Goal: Information Seeking & Learning: Learn about a topic

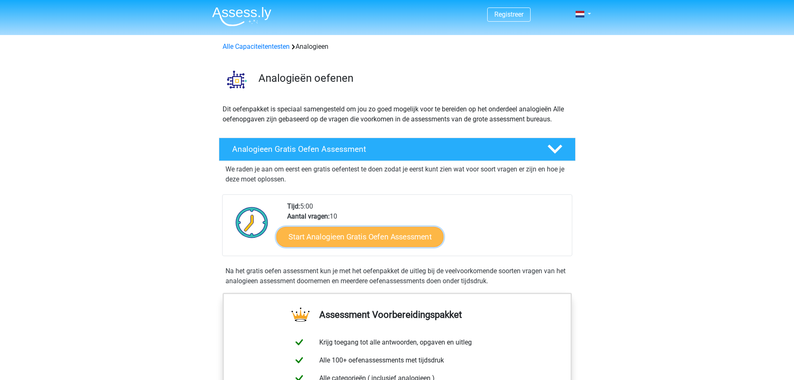
click at [384, 243] on link "Start Analogieen Gratis Oefen Assessment" at bounding box center [359, 236] width 167 height 20
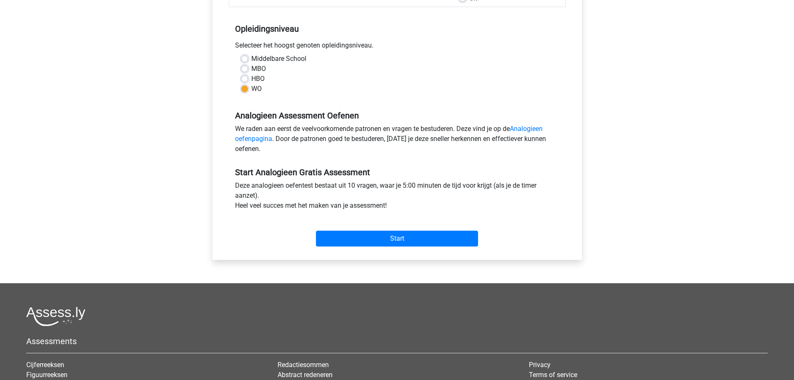
scroll to position [167, 0]
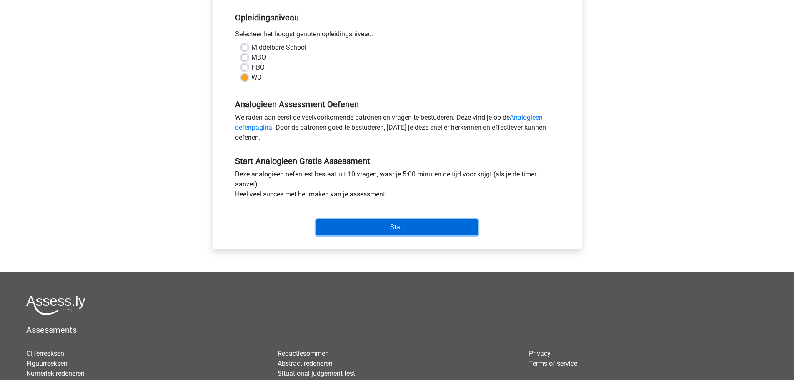
click at [425, 229] on input "Start" at bounding box center [397, 227] width 162 height 16
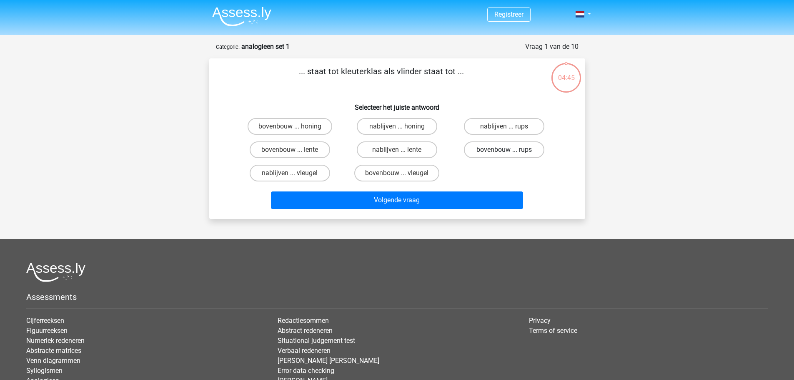
click at [499, 151] on label "bovenbouw ... rups" at bounding box center [504, 149] width 80 height 17
click at [504, 151] on input "bovenbouw ... rups" at bounding box center [506, 152] width 5 height 5
radio input "true"
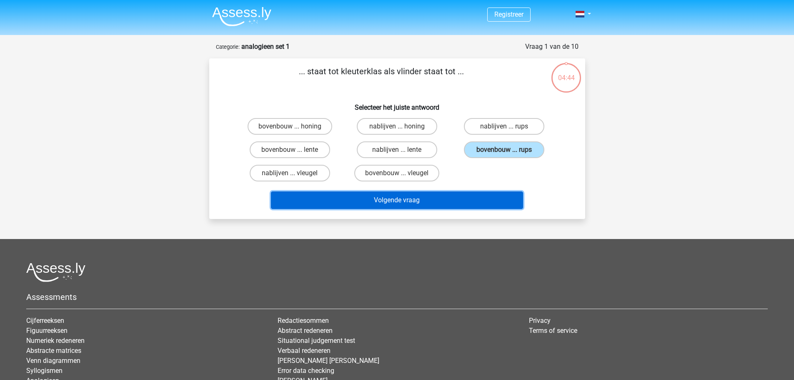
click at [492, 203] on button "Volgende vraag" at bounding box center [397, 200] width 252 height 18
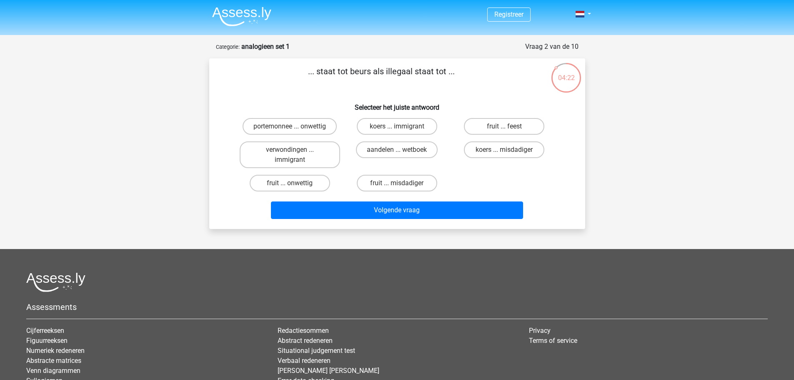
click at [504, 153] on input "koers ... misdadiger" at bounding box center [506, 152] width 5 height 5
radio input "true"
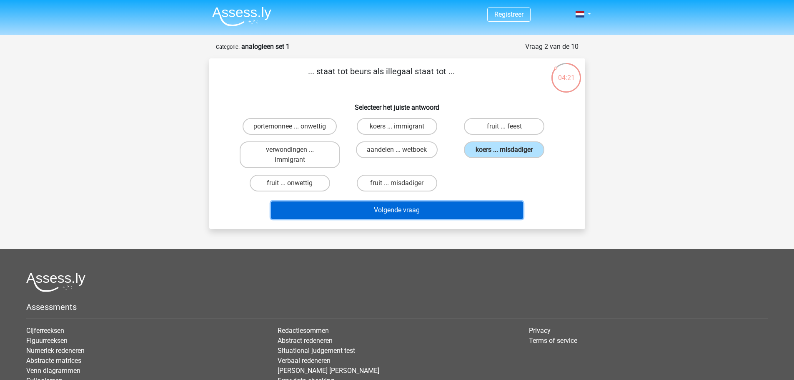
click at [494, 207] on button "Volgende vraag" at bounding box center [397, 210] width 252 height 18
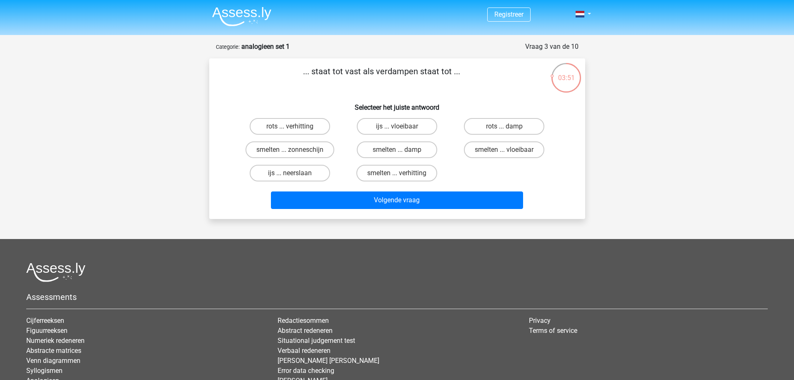
click at [446, 211] on div "Volgende vraag" at bounding box center [397, 201] width 322 height 21
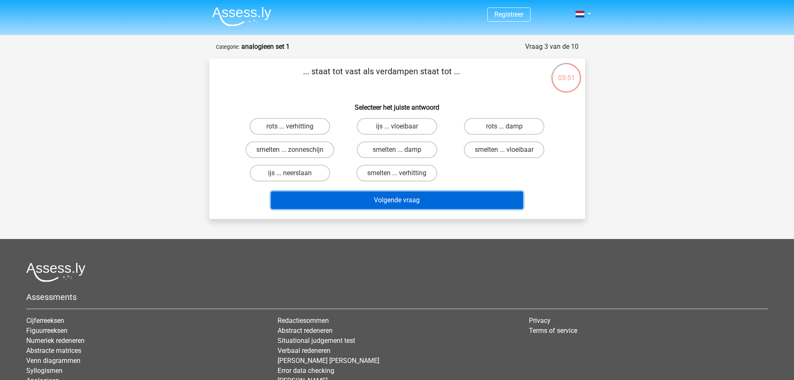
click at [455, 200] on button "Volgende vraag" at bounding box center [397, 200] width 252 height 18
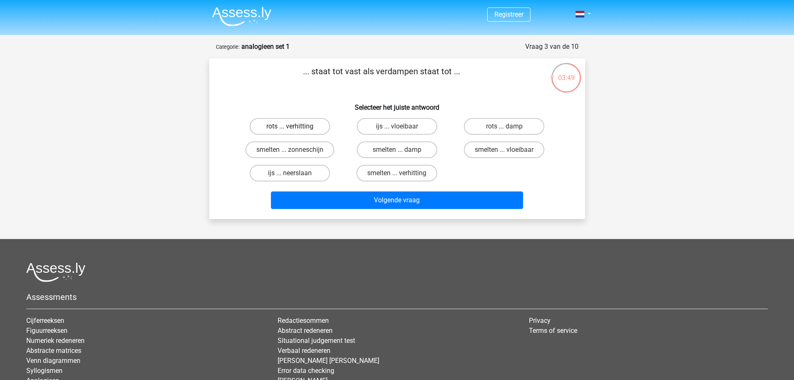
drag, startPoint x: 285, startPoint y: 125, endPoint x: 300, endPoint y: 130, distance: 15.8
click at [285, 125] on label "rots ... verhitting" at bounding box center [290, 126] width 80 height 17
click at [290, 126] on input "rots ... verhitting" at bounding box center [292, 128] width 5 height 5
radio input "true"
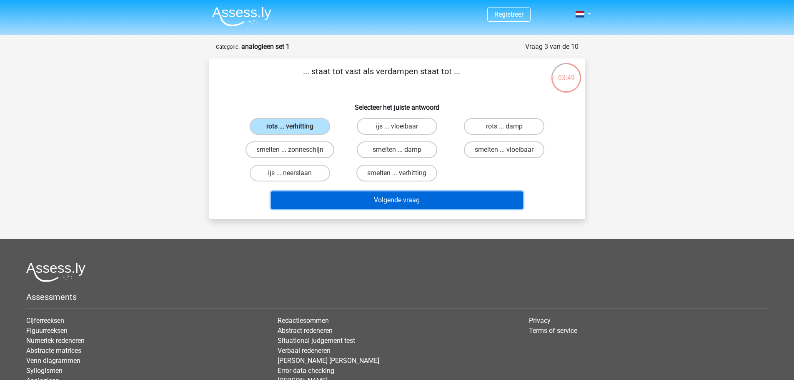
click at [421, 203] on button "Volgende vraag" at bounding box center [397, 200] width 252 height 18
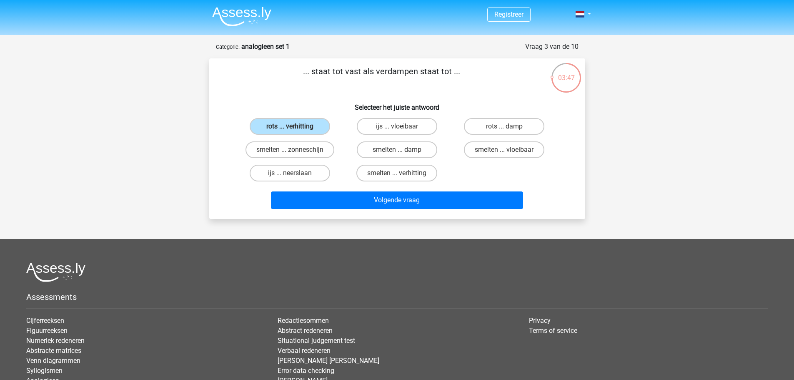
click at [407, 159] on div "smelten ... damp" at bounding box center [396, 149] width 107 height 23
click at [407, 150] on label "smelten ... damp" at bounding box center [397, 149] width 80 height 17
click at [402, 150] on input "smelten ... damp" at bounding box center [399, 152] width 5 height 5
radio input "true"
click at [446, 211] on div "Volgende vraag" at bounding box center [397, 201] width 322 height 21
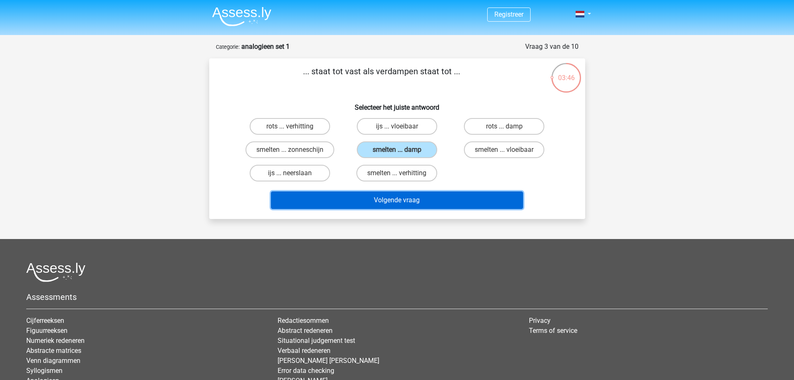
click at [445, 201] on button "Volgende vraag" at bounding box center [397, 200] width 252 height 18
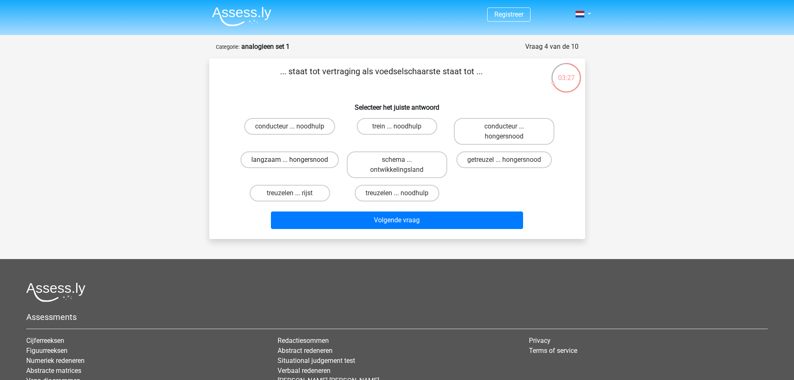
click at [295, 159] on label "langzaam ... hongersnood" at bounding box center [289, 159] width 98 height 17
click at [295, 160] on input "langzaam ... hongersnood" at bounding box center [292, 162] width 5 height 5
radio input "true"
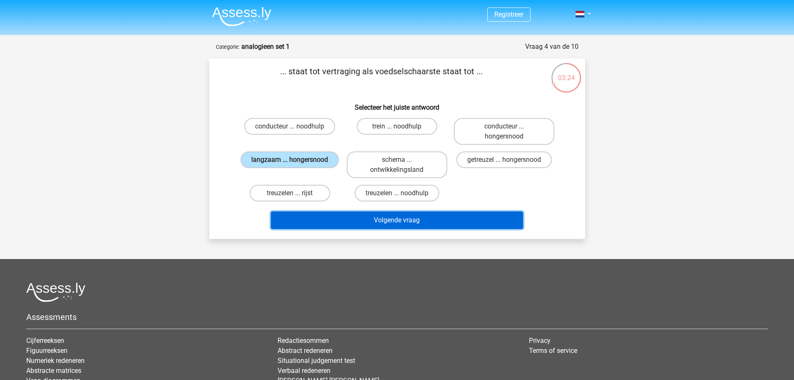
click at [396, 220] on button "Volgende vraag" at bounding box center [397, 220] width 252 height 18
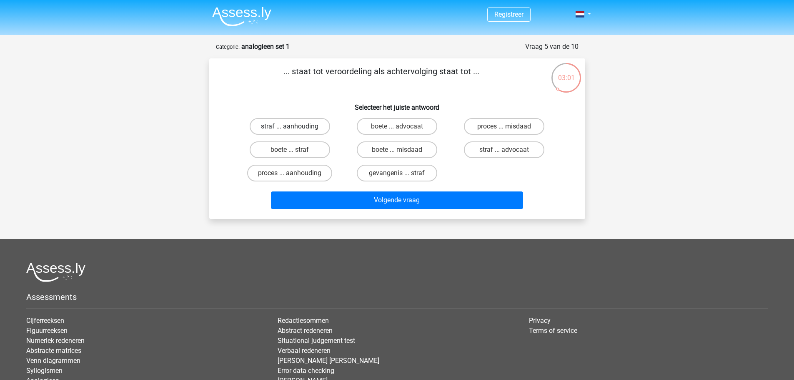
click at [312, 128] on label "straf ... aanhouding" at bounding box center [290, 126] width 80 height 17
click at [295, 128] on input "straf ... aanhouding" at bounding box center [292, 128] width 5 height 5
radio input "true"
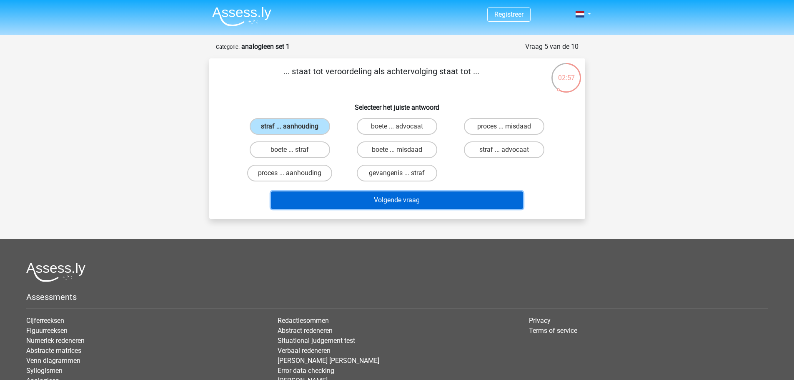
drag, startPoint x: 391, startPoint y: 197, endPoint x: 368, endPoint y: 266, distance: 72.6
click at [369, 263] on div "Registreer Nederlands English" at bounding box center [397, 229] width 794 height 459
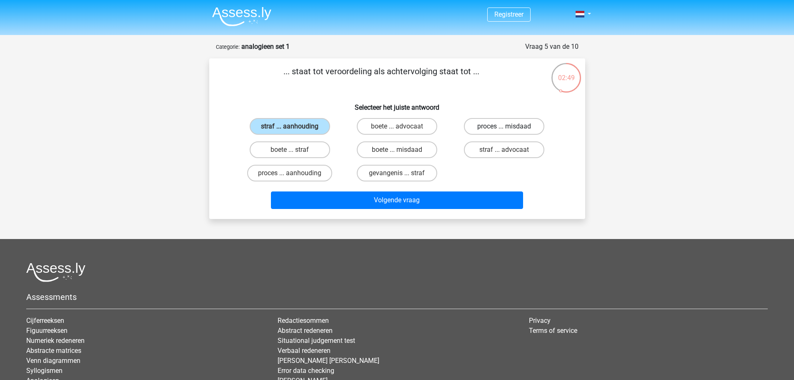
click at [494, 128] on label "proces ... misdaad" at bounding box center [504, 126] width 80 height 17
click at [504, 128] on input "proces ... misdaad" at bounding box center [506, 128] width 5 height 5
radio input "true"
click at [294, 121] on label "straf ... aanhouding" at bounding box center [290, 126] width 80 height 17
click at [294, 126] on input "straf ... aanhouding" at bounding box center [292, 128] width 5 height 5
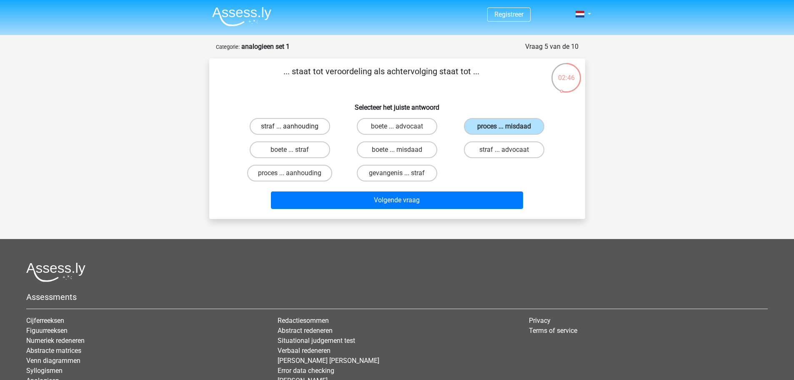
radio input "true"
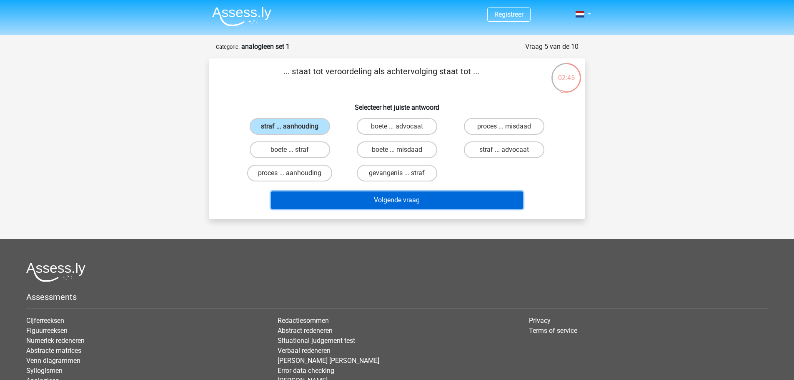
click at [334, 193] on button "Volgende vraag" at bounding box center [397, 200] width 252 height 18
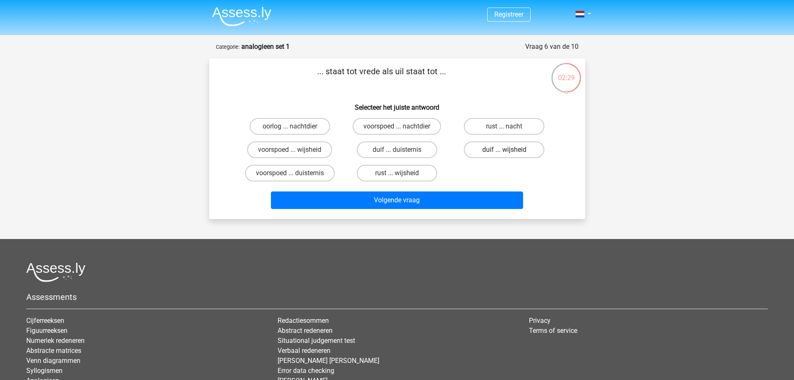
click at [519, 152] on label "duif ... wijsheid" at bounding box center [504, 149] width 80 height 17
click at [510, 152] on input "duif ... wijsheid" at bounding box center [506, 152] width 5 height 5
radio input "true"
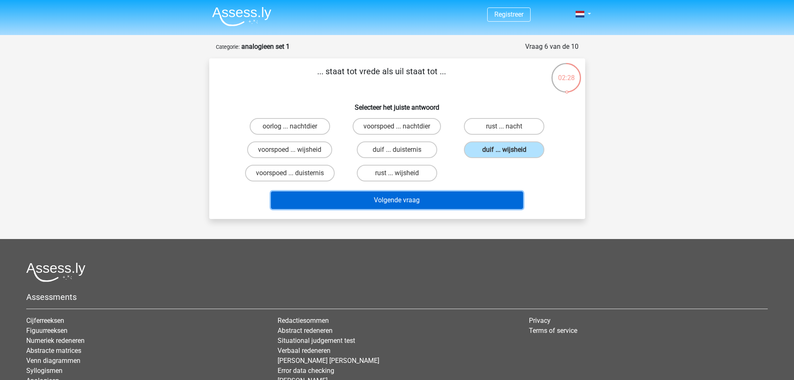
click at [491, 208] on button "Volgende vraag" at bounding box center [397, 200] width 252 height 18
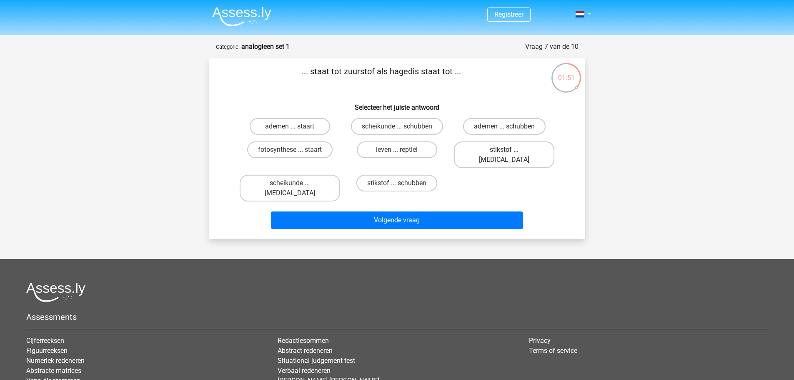
click at [521, 154] on label "stikstof ... krokodil" at bounding box center [504, 154] width 100 height 27
click at [510, 154] on input "stikstof ... krokodil" at bounding box center [506, 152] width 5 height 5
radio input "true"
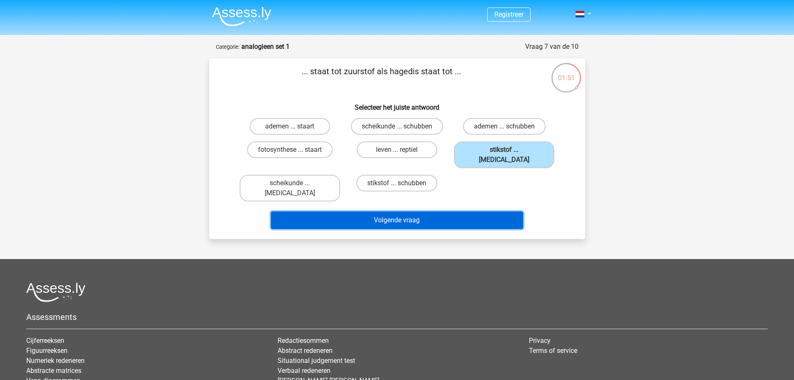
click at [490, 211] on button "Volgende vraag" at bounding box center [397, 220] width 252 height 18
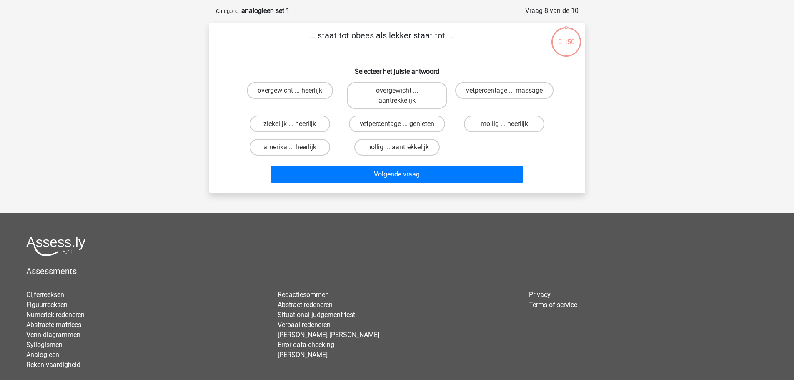
scroll to position [42, 0]
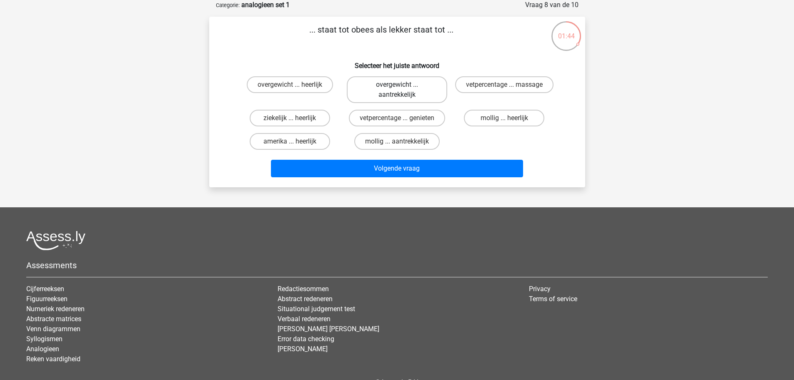
click at [388, 91] on label "overgewicht ... aantrekkelijk" at bounding box center [397, 89] width 100 height 27
click at [397, 90] on input "overgewicht ... aantrekkelijk" at bounding box center [399, 87] width 5 height 5
radio input "true"
click at [316, 84] on label "overgewicht ... heerlijk" at bounding box center [290, 84] width 86 height 17
click at [295, 85] on input "overgewicht ... heerlijk" at bounding box center [292, 87] width 5 height 5
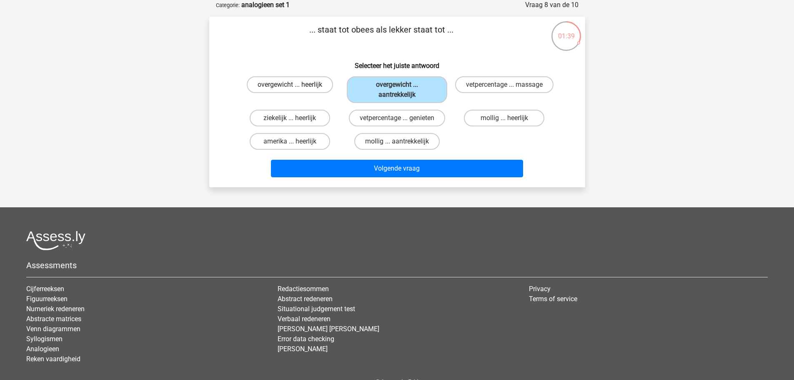
radio input "true"
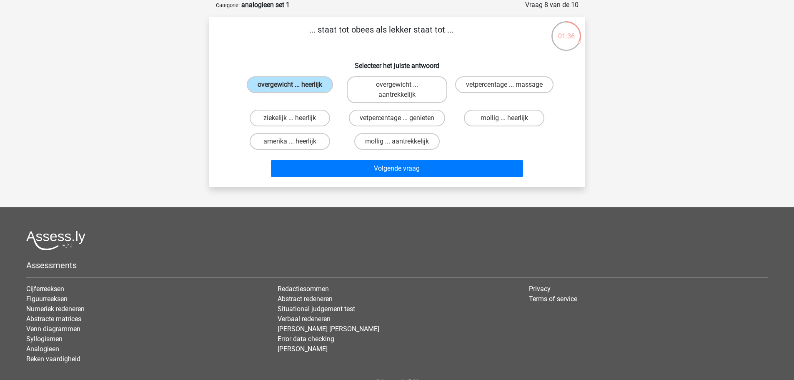
click at [439, 182] on div "... staat tot obees als lekker staat tot ... Selecteer het juiste antwoord over…" at bounding box center [397, 102] width 376 height 170
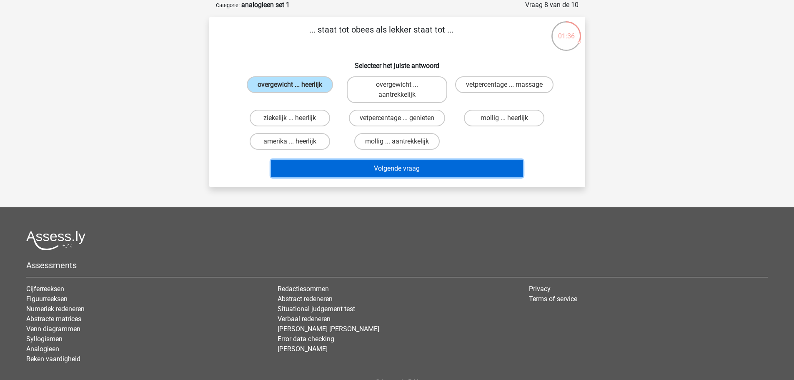
click at [443, 170] on button "Volgende vraag" at bounding box center [397, 169] width 252 height 18
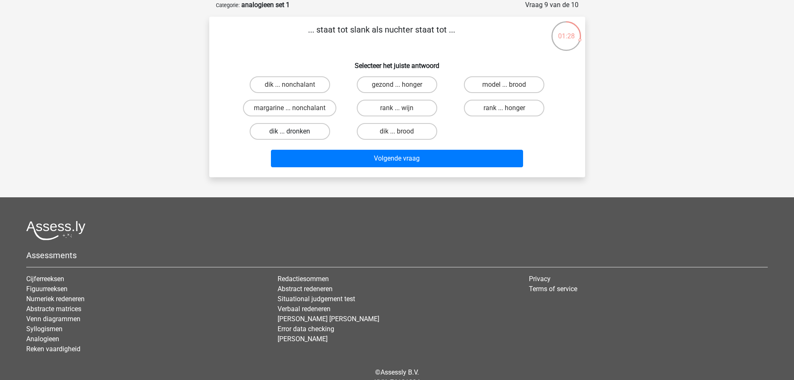
click at [298, 134] on label "dik ... dronken" at bounding box center [290, 131] width 80 height 17
click at [295, 134] on input "dik ... dronken" at bounding box center [292, 133] width 5 height 5
radio input "true"
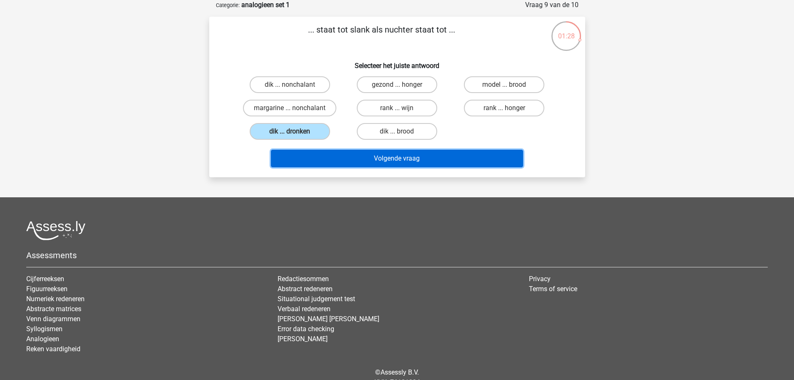
click at [392, 161] on button "Volgende vraag" at bounding box center [397, 159] width 252 height 18
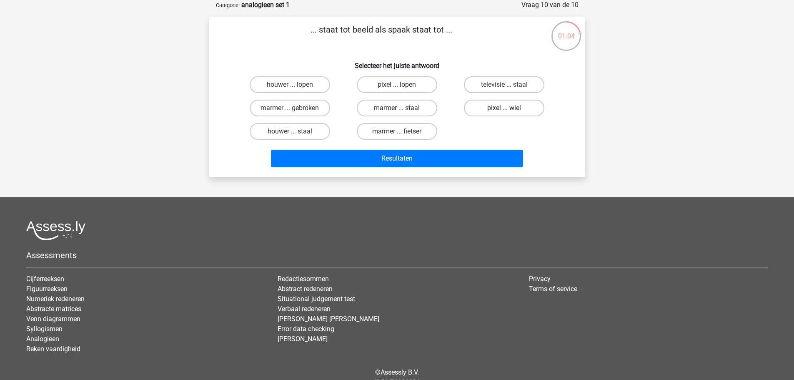
click at [540, 111] on label "pixel ... wiel" at bounding box center [504, 108] width 80 height 17
click at [510, 111] on input "pixel ... wiel" at bounding box center [506, 110] width 5 height 5
radio input "true"
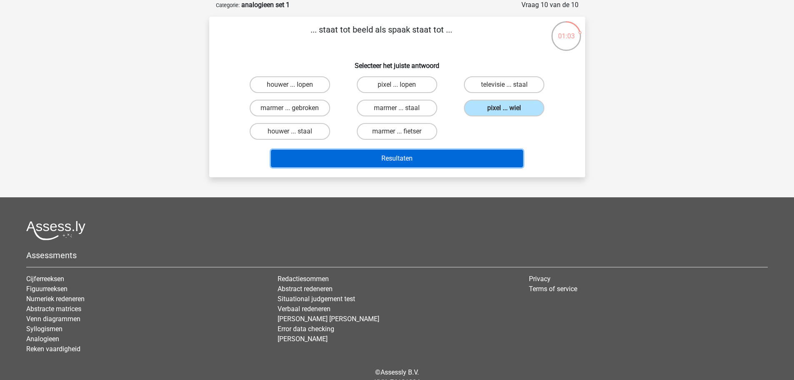
click at [492, 160] on button "Resultaten" at bounding box center [397, 159] width 252 height 18
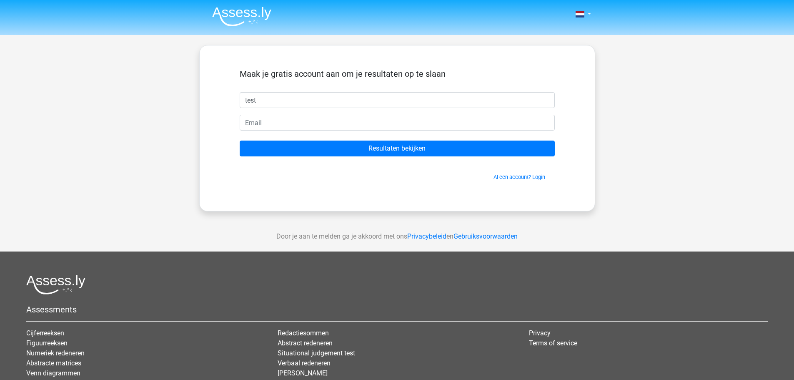
type input "test"
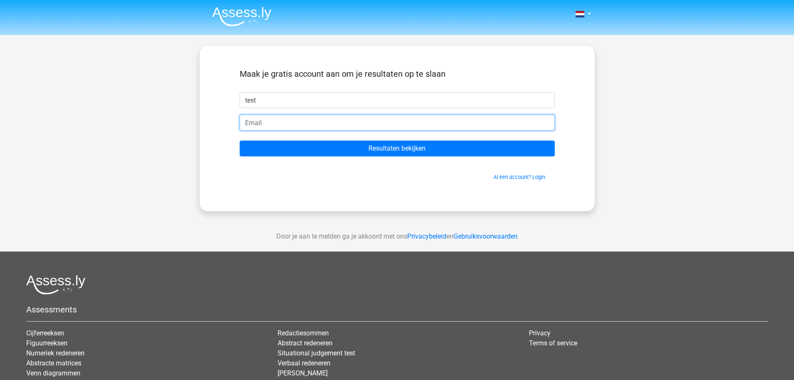
click at [299, 125] on input "email" at bounding box center [397, 123] width 315 height 16
type input "rorypjmalone@gmail.com"
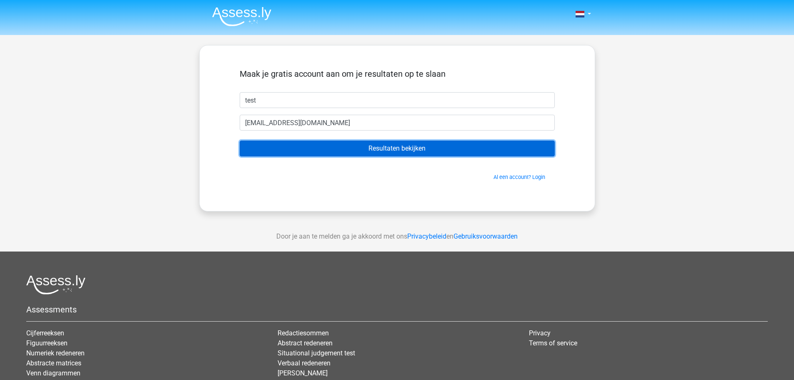
click at [406, 155] on input "Resultaten bekijken" at bounding box center [397, 148] width 315 height 16
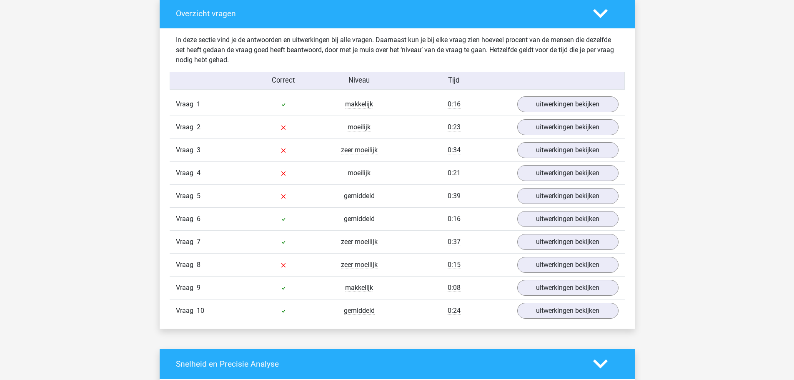
scroll to position [583, 0]
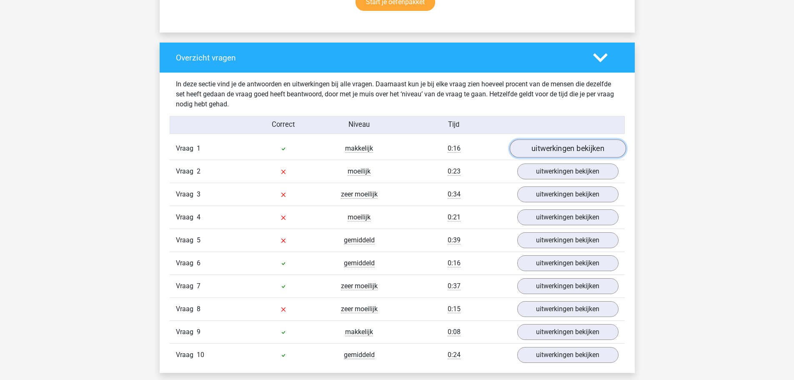
click at [565, 149] on link "uitwerkingen bekijken" at bounding box center [567, 149] width 116 height 18
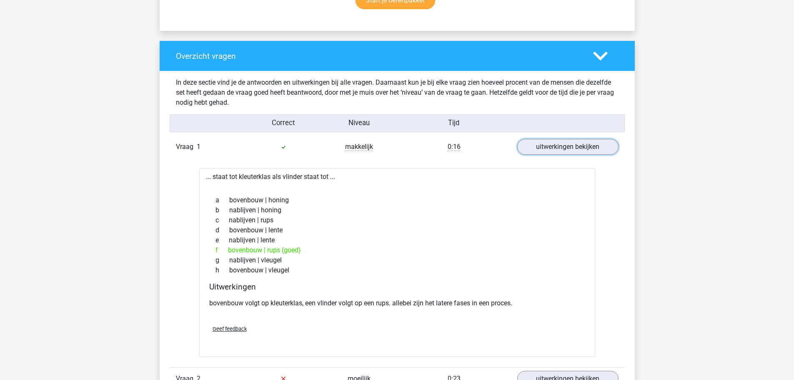
scroll to position [709, 0]
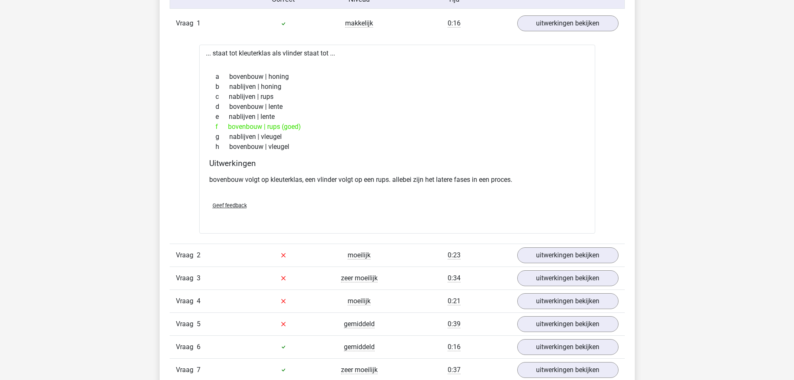
click at [573, 244] on div "Vraag 2 moeilijk 0:23 uitwerkingen bekijken" at bounding box center [397, 254] width 455 height 23
click at [573, 254] on link "uitwerkingen bekijken" at bounding box center [567, 255] width 116 height 18
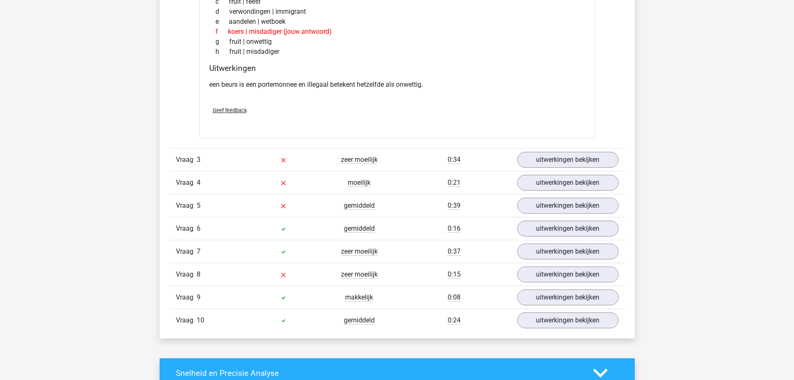
scroll to position [1042, 0]
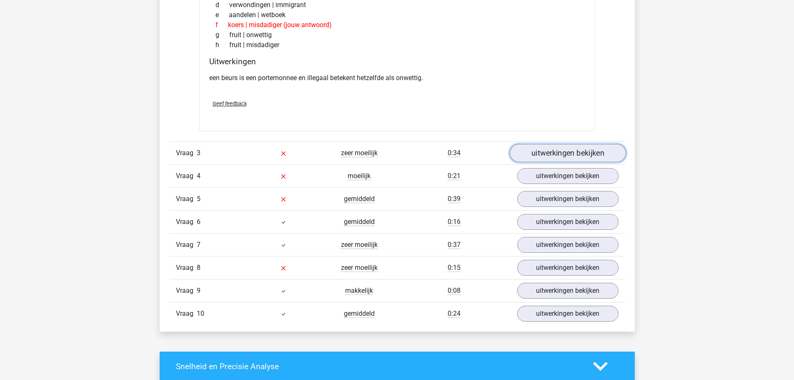
click at [583, 155] on link "uitwerkingen bekijken" at bounding box center [567, 153] width 116 height 18
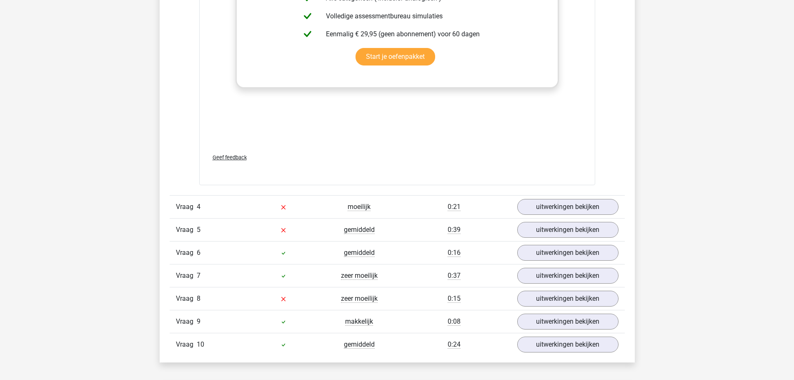
scroll to position [1459, 0]
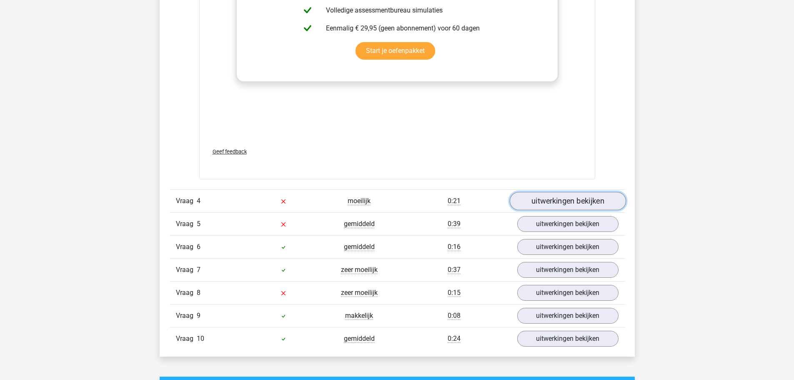
click at [563, 198] on link "uitwerkingen bekijken" at bounding box center [567, 201] width 116 height 18
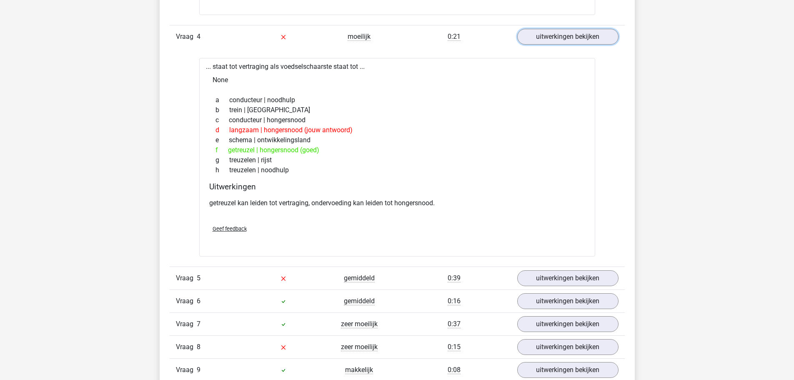
scroll to position [1750, 0]
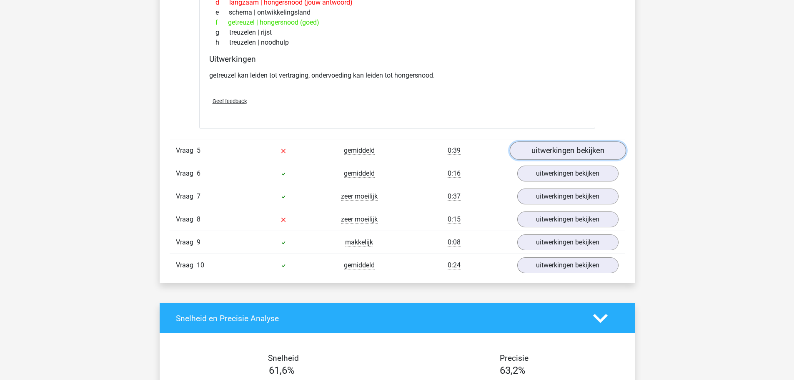
click at [564, 150] on link "uitwerkingen bekijken" at bounding box center [567, 150] width 116 height 18
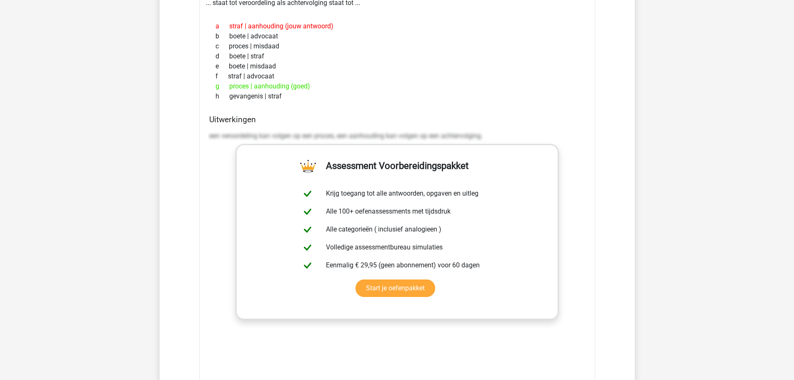
scroll to position [2084, 0]
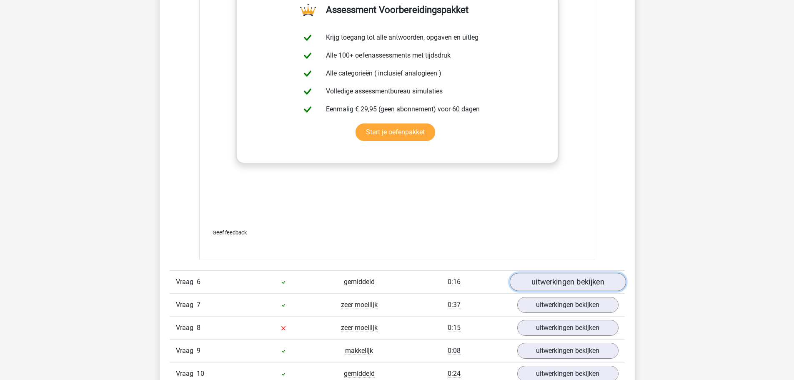
click at [569, 283] on link "uitwerkingen bekijken" at bounding box center [567, 282] width 116 height 18
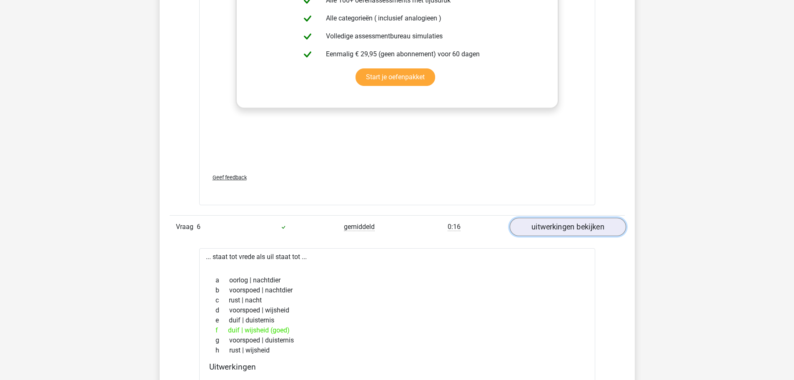
scroll to position [2292, 0]
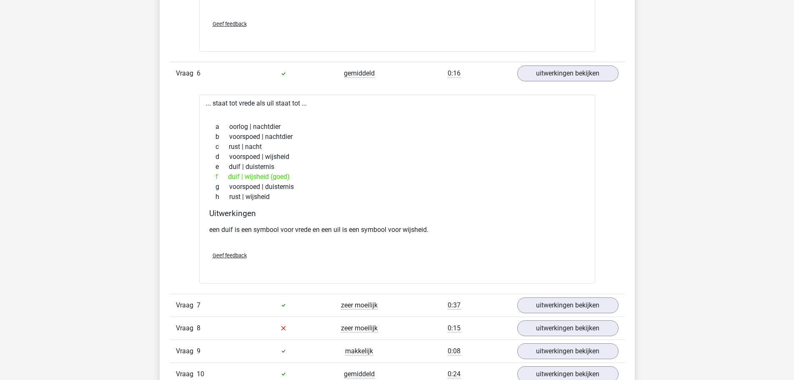
click at [559, 302] on link "uitwerkingen bekijken" at bounding box center [567, 305] width 116 height 18
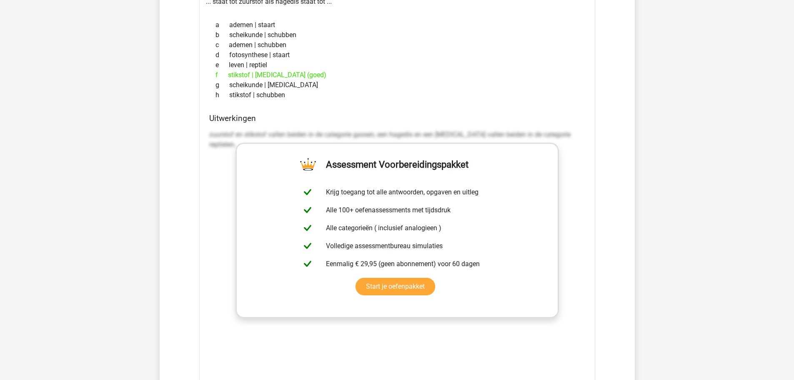
scroll to position [2834, 0]
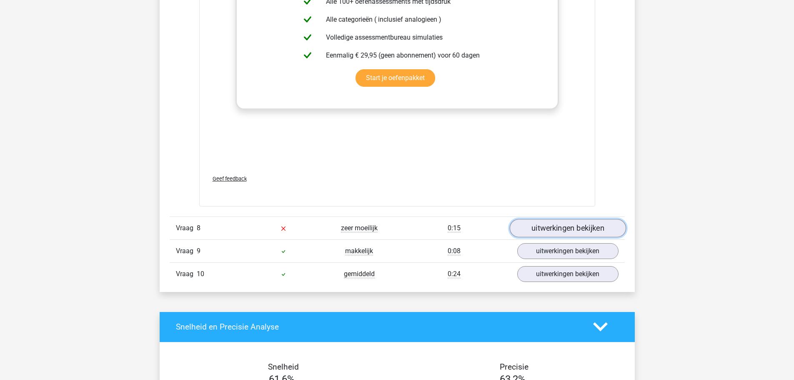
click at [584, 229] on link "uitwerkingen bekijken" at bounding box center [567, 228] width 116 height 18
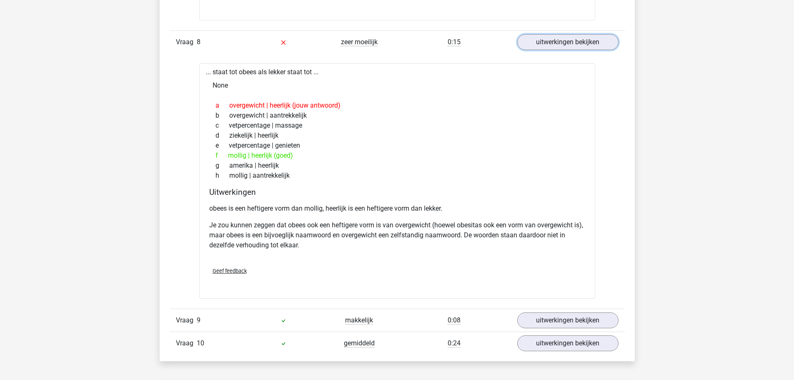
scroll to position [3126, 0]
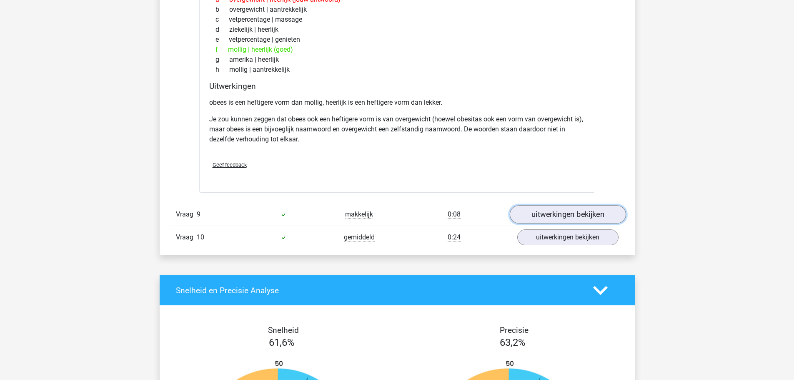
click at [582, 222] on link "uitwerkingen bekijken" at bounding box center [567, 214] width 116 height 18
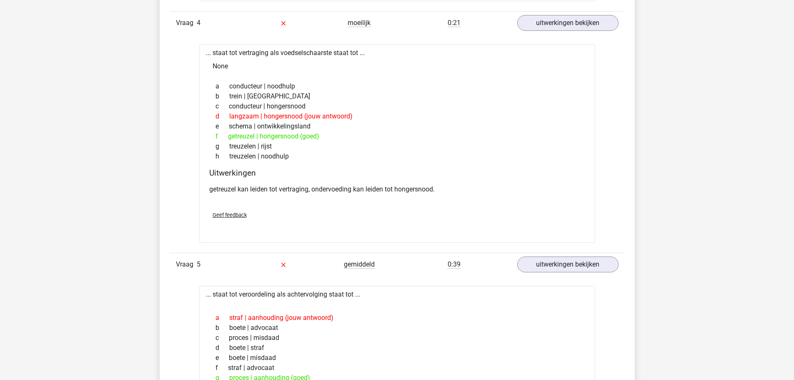
scroll to position [1625, 0]
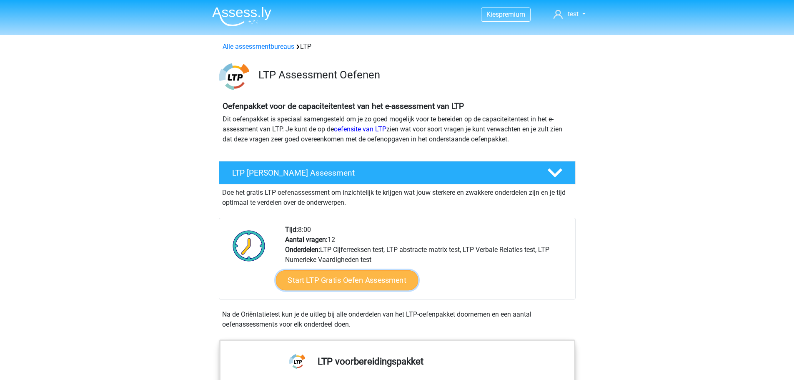
click at [362, 283] on link "Start LTP Gratis Oefen Assessment" at bounding box center [346, 280] width 143 height 20
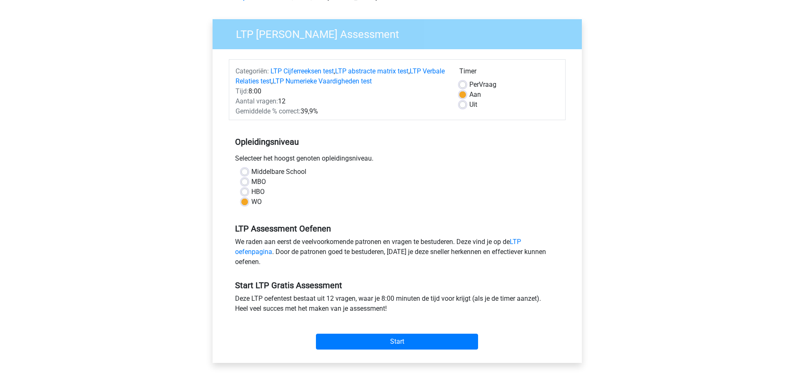
scroll to position [125, 0]
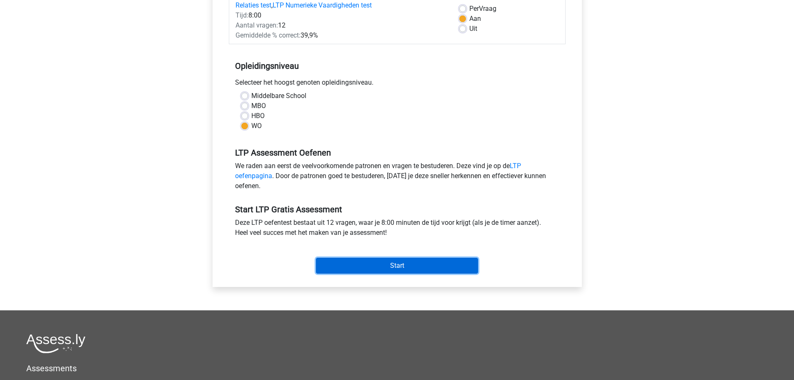
drag, startPoint x: 369, startPoint y: 260, endPoint x: 411, endPoint y: 207, distance: 68.0
click at [411, 207] on div "Start LTP Gratis Assessment Deze LTP oefentest bestaat uit 12 vragen, waar je 8…" at bounding box center [397, 235] width 337 height 83
click at [402, 264] on input "Start" at bounding box center [397, 266] width 162 height 16
click at [252, 116] on label "HBO" at bounding box center [257, 116] width 13 height 10
click at [248, 116] on input "HBO" at bounding box center [244, 115] width 7 height 8
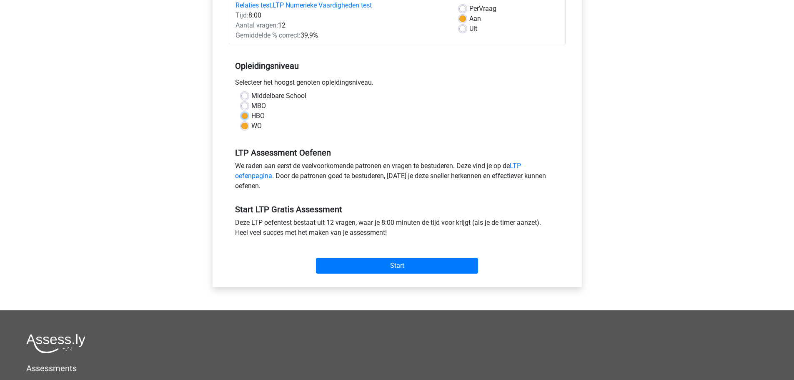
radio input "true"
click at [398, 264] on input "Start" at bounding box center [397, 266] width 162 height 16
click at [351, 254] on div "Start" at bounding box center [397, 258] width 337 height 29
click at [353, 257] on div "Start" at bounding box center [397, 258] width 337 height 29
click at [353, 265] on input "Start" at bounding box center [397, 266] width 162 height 16
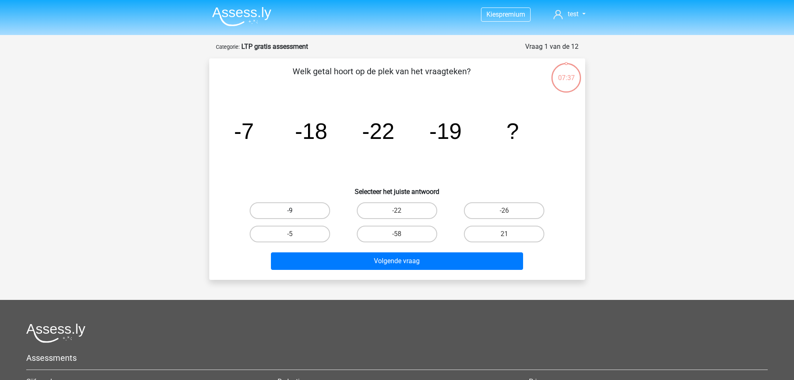
click at [293, 206] on label "-9" at bounding box center [290, 210] width 80 height 17
click at [293, 210] on input "-9" at bounding box center [292, 212] width 5 height 5
radio input "true"
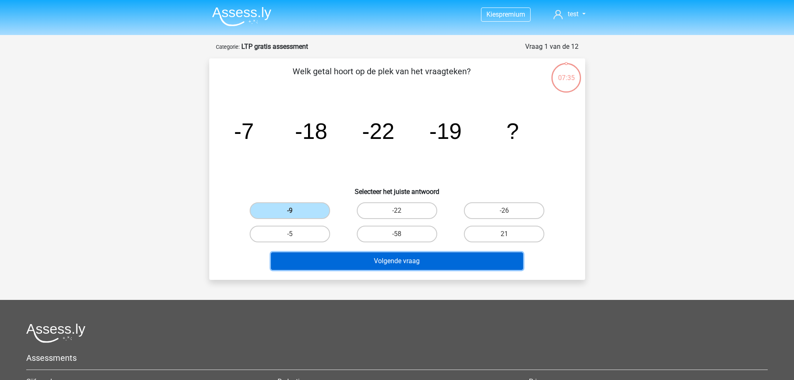
click at [412, 256] on button "Volgende vraag" at bounding box center [397, 261] width 252 height 18
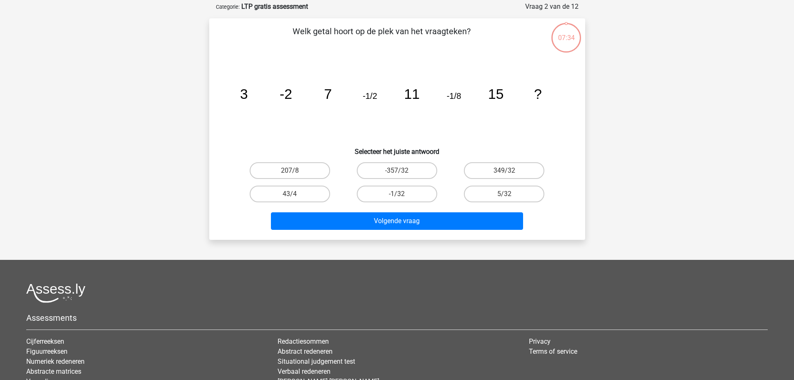
scroll to position [42, 0]
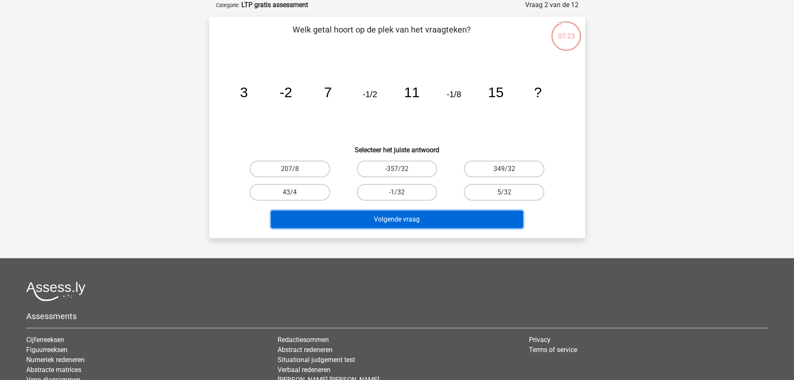
click at [386, 223] on button "Volgende vraag" at bounding box center [397, 219] width 252 height 18
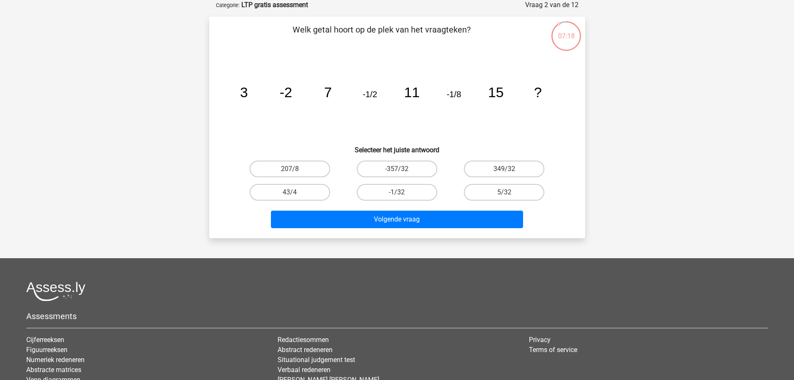
click at [436, 259] on footer "Assessments Cijferreeksen Figuurreeksen Numeriek redeneren Abstracte matrices V…" at bounding box center [397, 368] width 794 height 220
click at [418, 190] on label "-1/32" at bounding box center [397, 192] width 80 height 17
click at [402, 192] on input "-1/32" at bounding box center [399, 194] width 5 height 5
radio input "true"
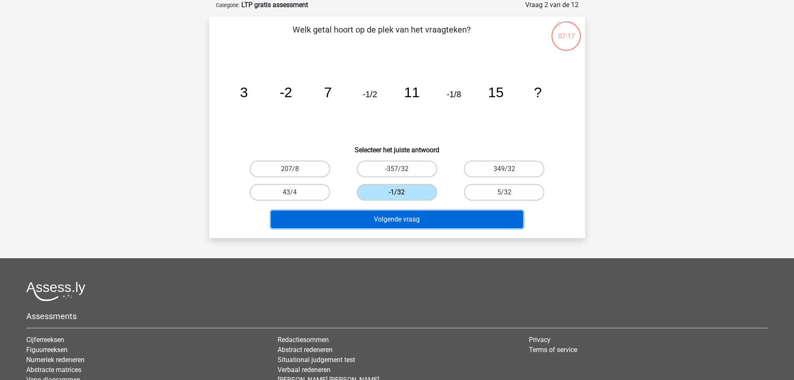
click at [435, 218] on button "Volgende vraag" at bounding box center [397, 219] width 252 height 18
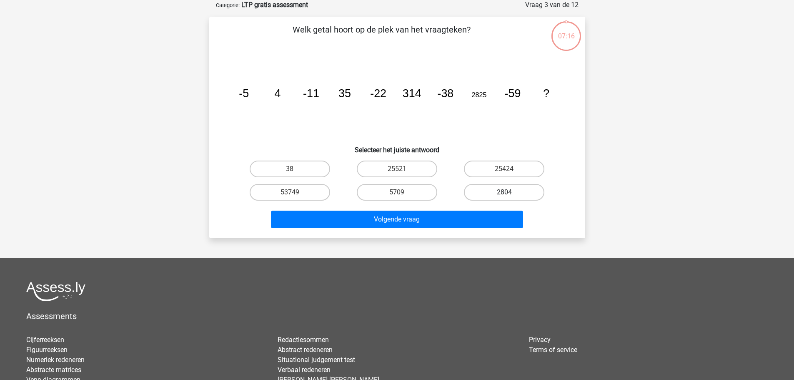
click at [483, 190] on label "2804" at bounding box center [504, 192] width 80 height 17
click at [504, 192] on input "2804" at bounding box center [506, 194] width 5 height 5
radio input "true"
click at [490, 202] on div "2804" at bounding box center [504, 191] width 107 height 23
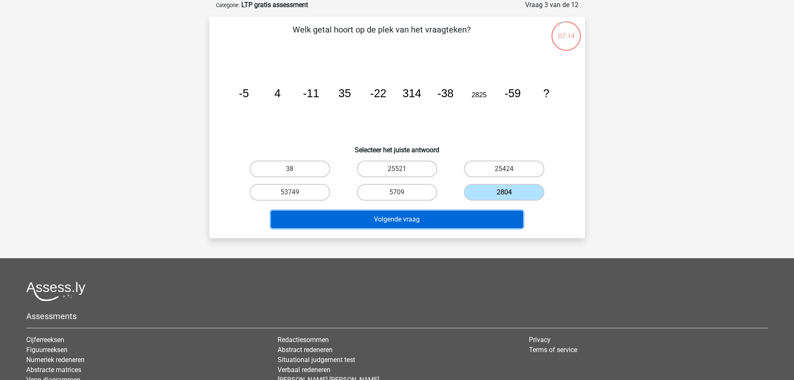
click at [486, 214] on button "Volgende vraag" at bounding box center [397, 219] width 252 height 18
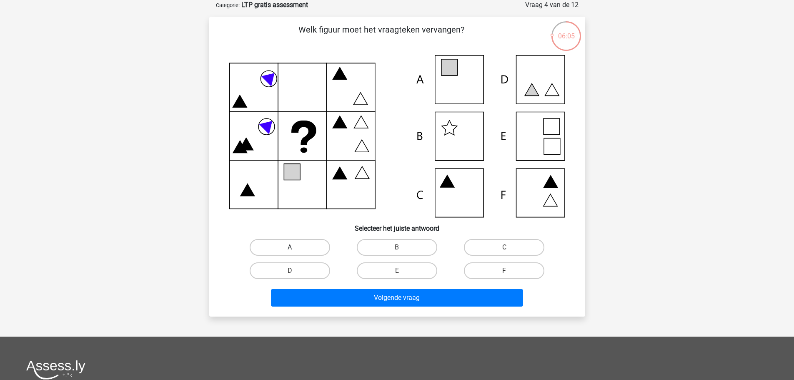
click at [321, 246] on label "A" at bounding box center [290, 247] width 80 height 17
click at [295, 247] on input "A" at bounding box center [292, 249] width 5 height 5
radio input "true"
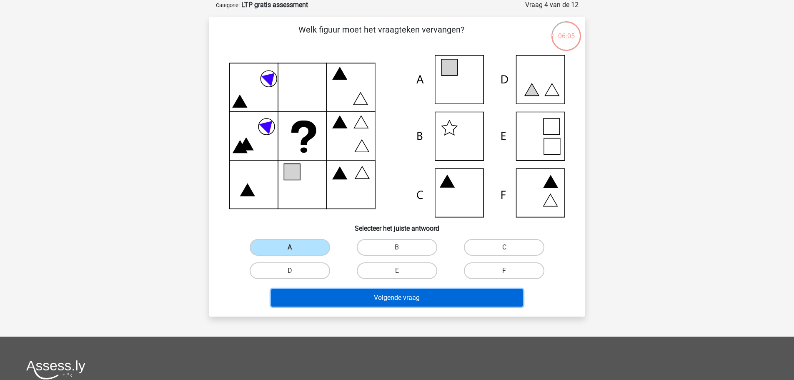
click at [387, 294] on button "Volgende vraag" at bounding box center [397, 298] width 252 height 18
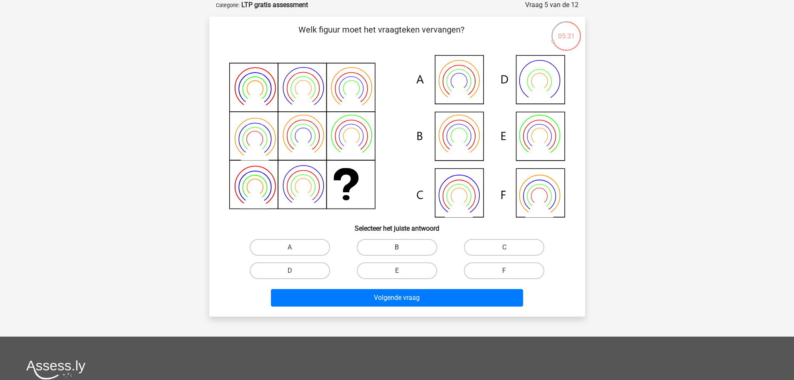
click at [395, 246] on label "B" at bounding box center [397, 247] width 80 height 17
click at [397, 247] on input "B" at bounding box center [399, 249] width 5 height 5
radio input "true"
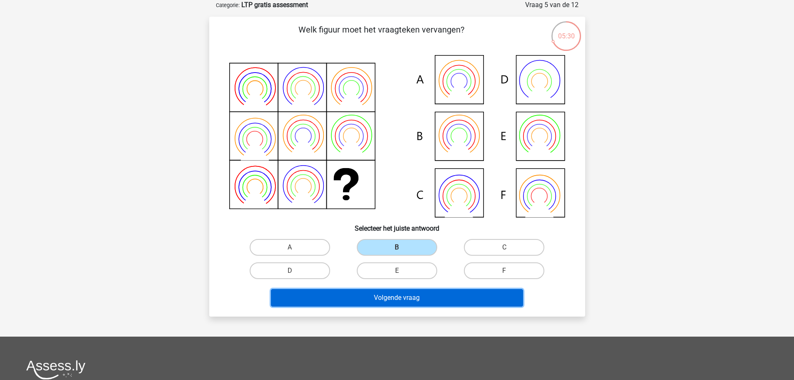
click at [401, 300] on button "Volgende vraag" at bounding box center [397, 298] width 252 height 18
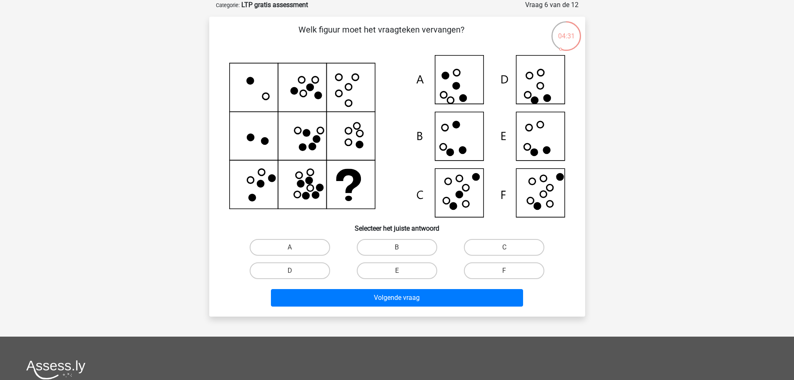
click at [292, 270] on input "D" at bounding box center [292, 272] width 5 height 5
radio input "true"
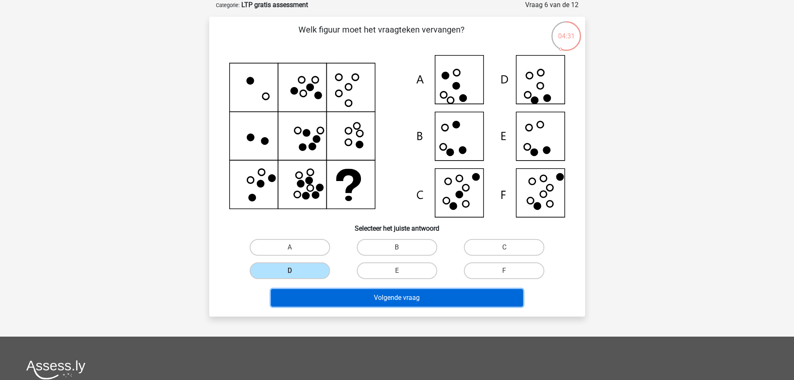
click at [343, 290] on button "Volgende vraag" at bounding box center [397, 298] width 252 height 18
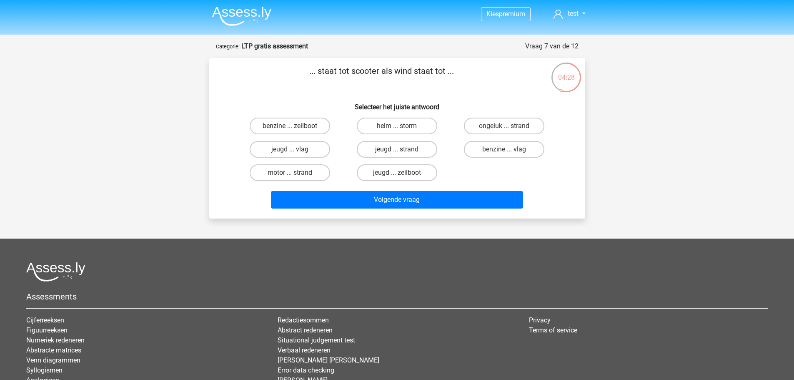
scroll to position [0, 0]
click at [296, 120] on label "benzine ... zeilboot" at bounding box center [290, 126] width 80 height 17
click at [295, 126] on input "benzine ... zeilboot" at bounding box center [292, 128] width 5 height 5
radio input "true"
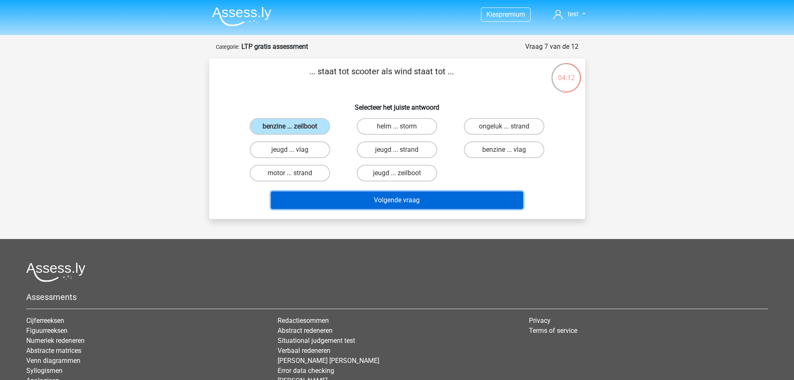
click at [373, 203] on button "Volgende vraag" at bounding box center [397, 200] width 252 height 18
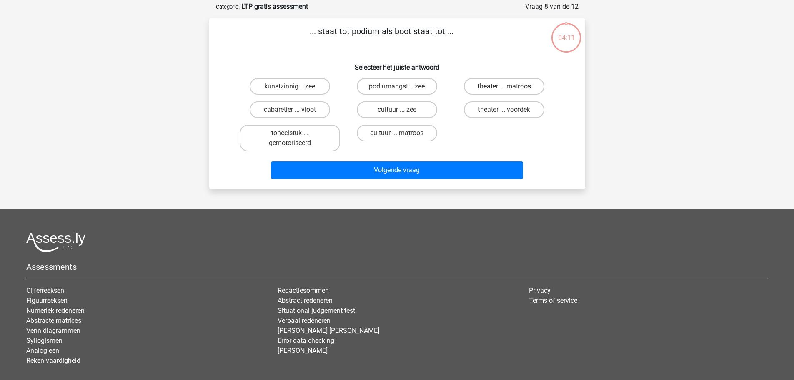
scroll to position [42, 0]
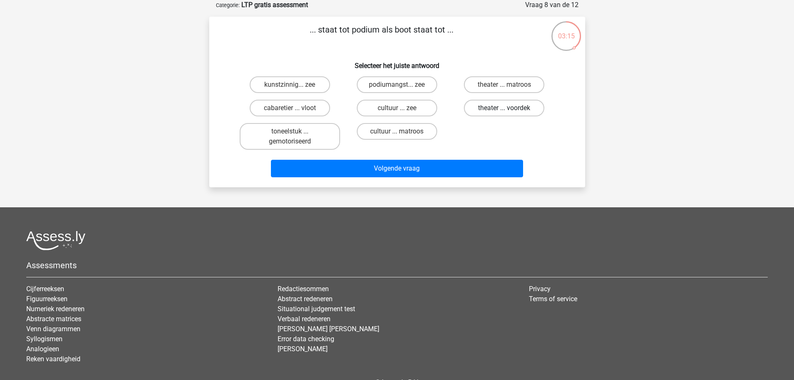
click at [526, 114] on label "theater ... voordek" at bounding box center [504, 108] width 80 height 17
click at [510, 113] on input "theater ... voordek" at bounding box center [506, 110] width 5 height 5
radio input "true"
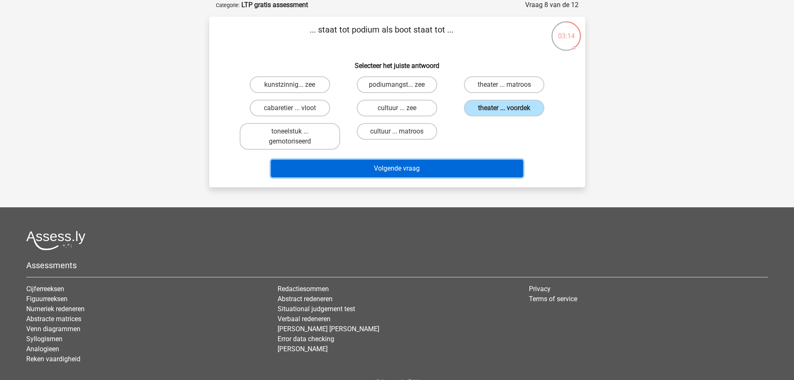
click at [496, 176] on button "Volgende vraag" at bounding box center [397, 169] width 252 height 18
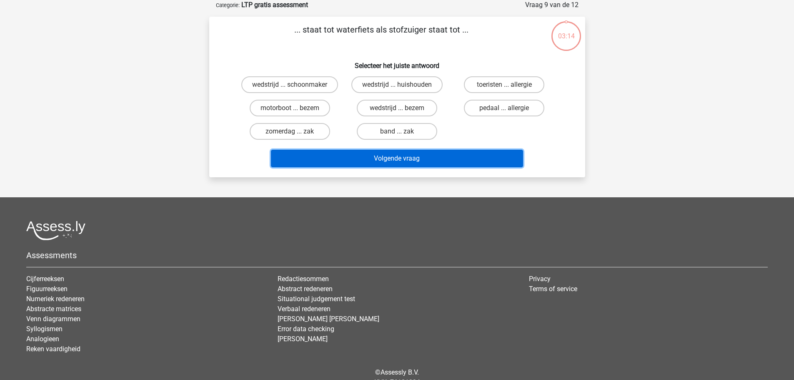
click at [497, 161] on button "Volgende vraag" at bounding box center [397, 159] width 252 height 18
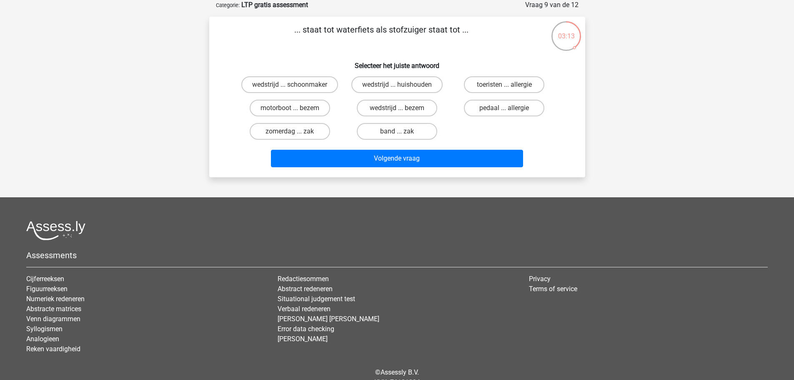
click at [363, 218] on footer "Assessments Cijferreeksen Figuurreeksen Numeriek redeneren Abstracte matrices V…" at bounding box center [397, 307] width 794 height 220
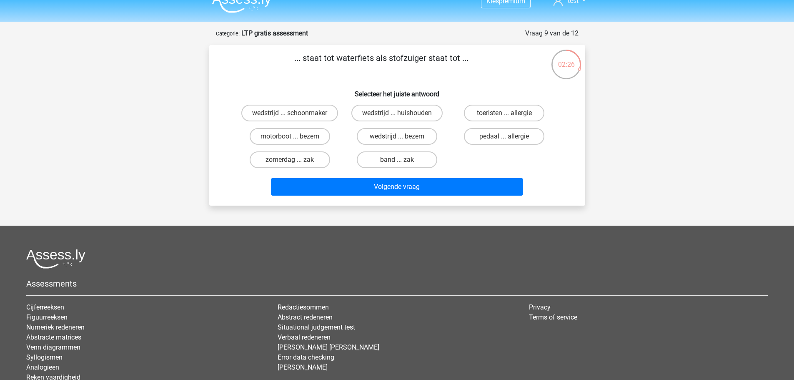
scroll to position [0, 0]
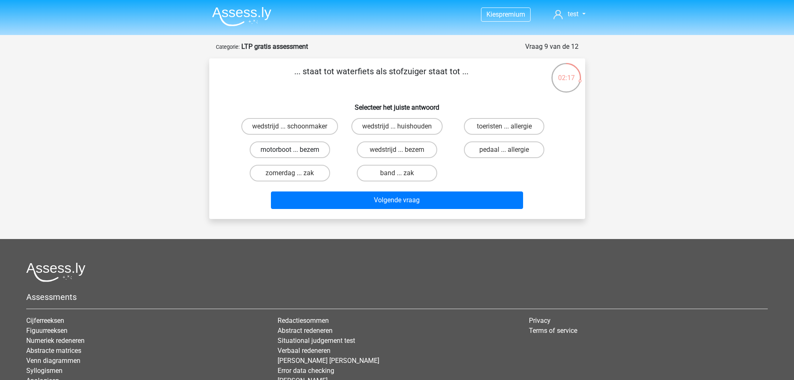
click at [315, 149] on label "motorboot ... bezem" at bounding box center [290, 149] width 80 height 17
click at [295, 150] on input "motorboot ... bezem" at bounding box center [292, 152] width 5 height 5
radio input "true"
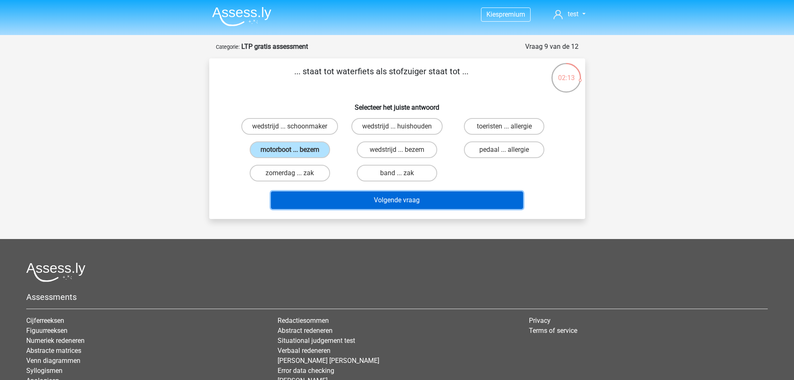
click at [358, 199] on button "Volgende vraag" at bounding box center [397, 200] width 252 height 18
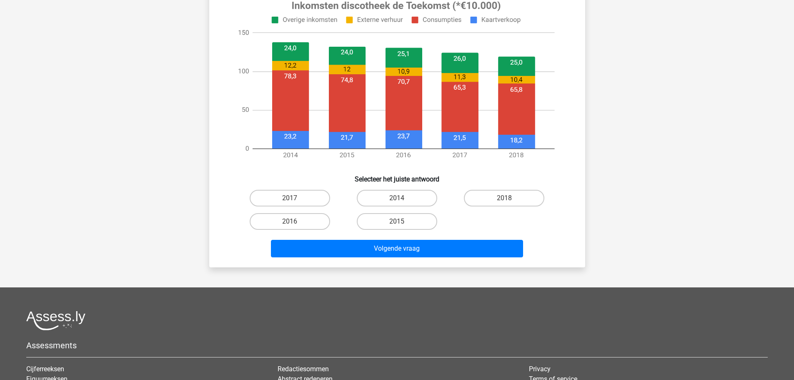
scroll to position [333, 0]
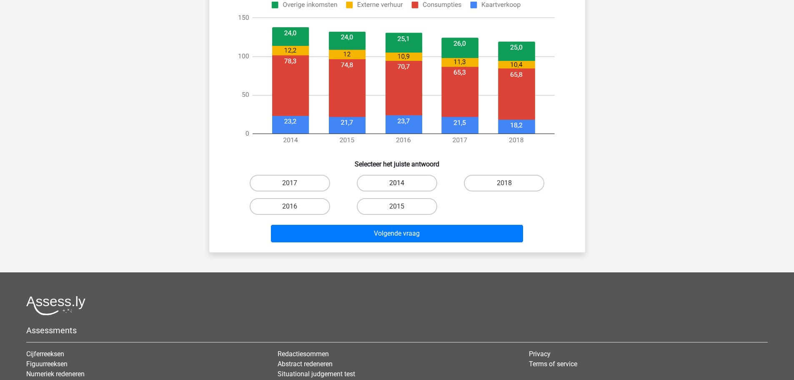
click at [408, 185] on label "2014" at bounding box center [397, 183] width 80 height 17
click at [402, 185] on input "2014" at bounding box center [399, 185] width 5 height 5
radio input "true"
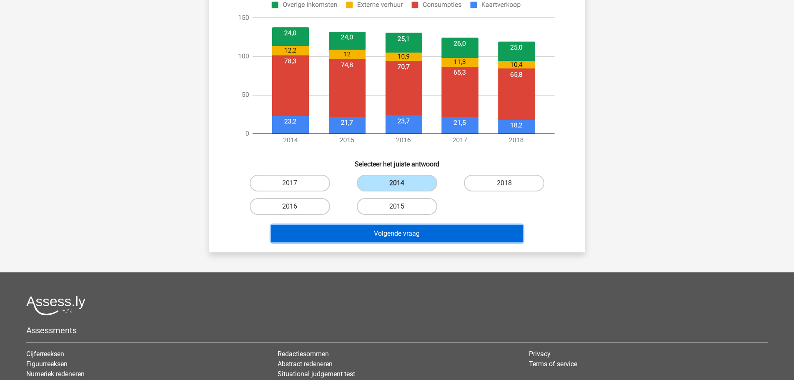
click at [429, 235] on button "Volgende vraag" at bounding box center [397, 234] width 252 height 18
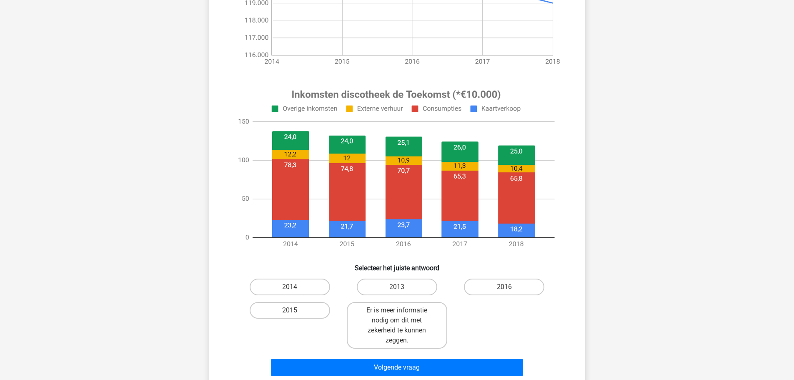
scroll to position [250, 0]
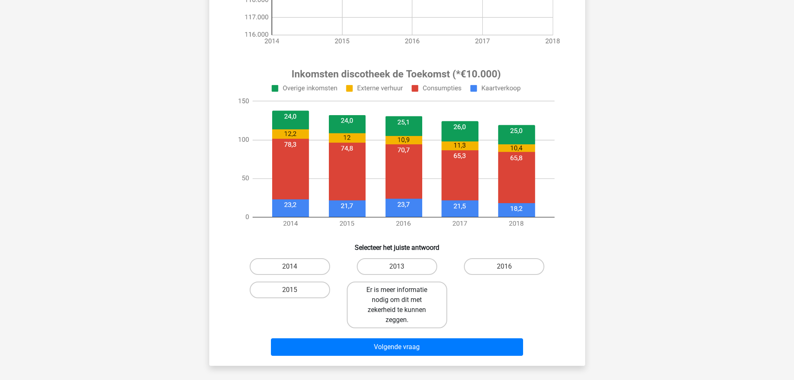
click at [419, 302] on label "Er is meer informatie nodig om dit met zekerheid te kunnen zeggen." at bounding box center [397, 304] width 100 height 47
click at [402, 295] on input "Er is meer informatie nodig om dit met zekerheid te kunnen zeggen." at bounding box center [399, 292] width 5 height 5
radio input "true"
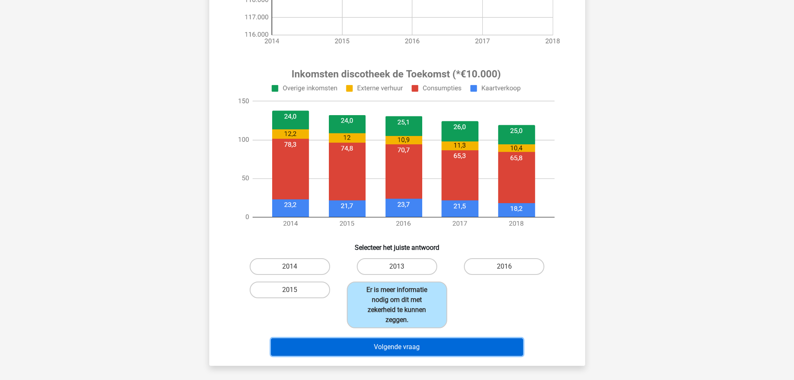
click at [431, 353] on button "Volgende vraag" at bounding box center [397, 347] width 252 height 18
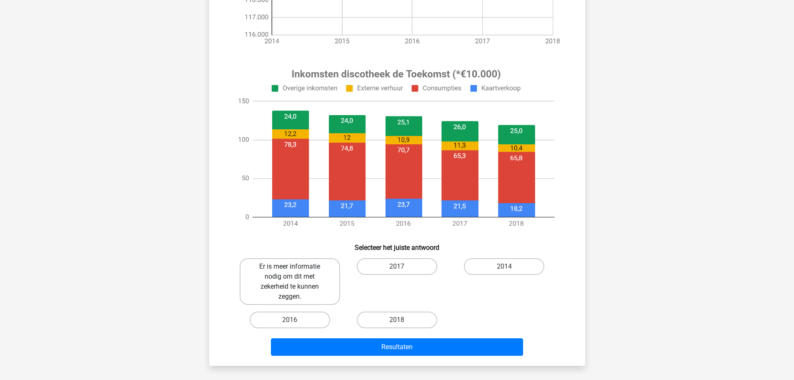
click at [309, 270] on label "Er is meer informatie nodig om dit met zekerheid te kunnen zeggen." at bounding box center [290, 281] width 100 height 47
click at [295, 270] on input "Er is meer informatie nodig om dit met zekerheid te kunnen zeggen." at bounding box center [292, 268] width 5 height 5
radio input "true"
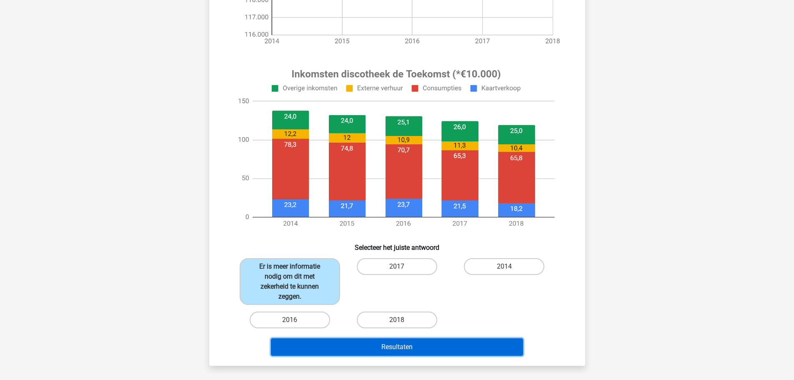
click at [358, 344] on button "Resultaten" at bounding box center [397, 347] width 252 height 18
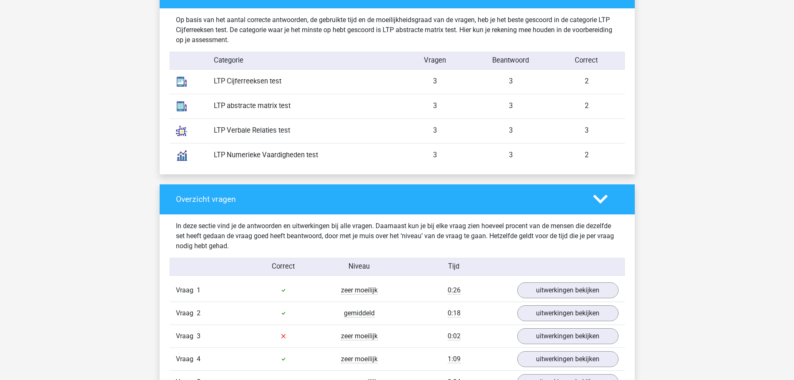
scroll to position [792, 0]
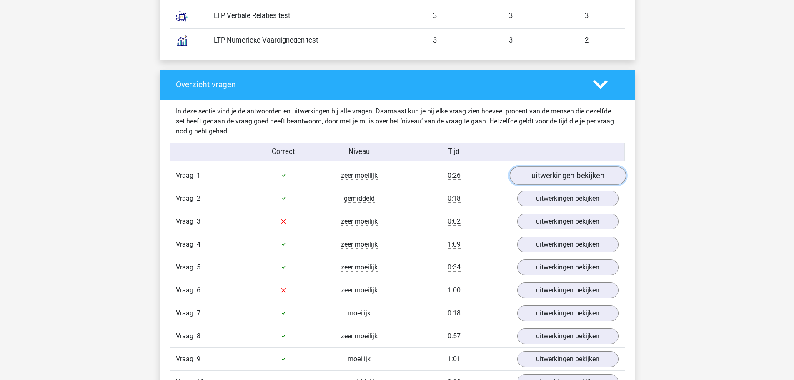
click at [554, 170] on link "uitwerkingen bekijken" at bounding box center [567, 175] width 116 height 18
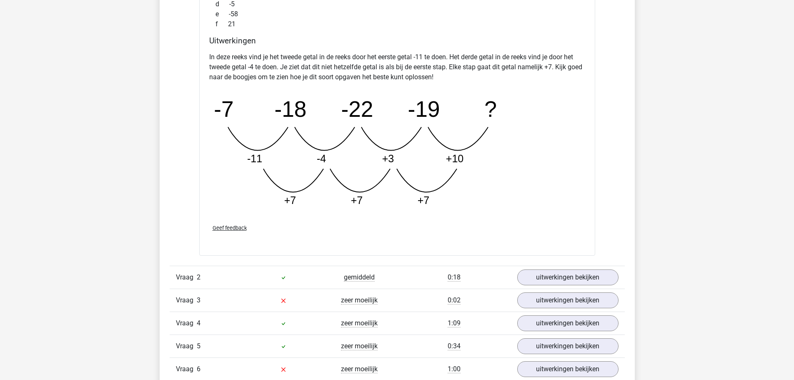
scroll to position [1250, 0]
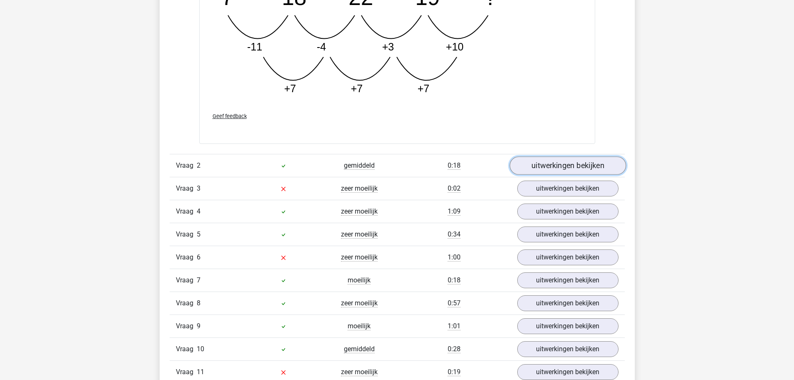
click at [579, 165] on link "uitwerkingen bekijken" at bounding box center [567, 166] width 116 height 18
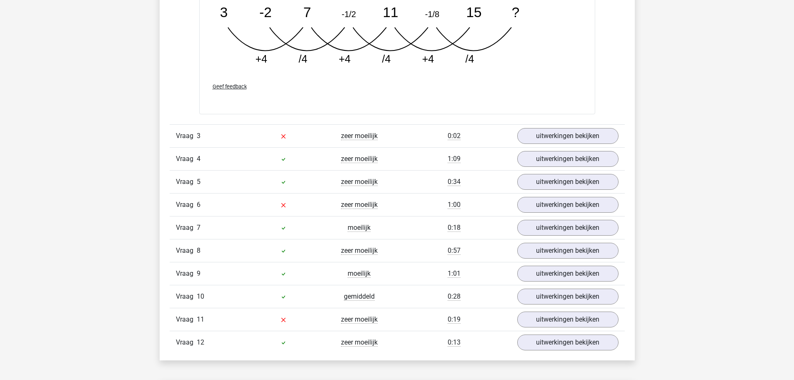
scroll to position [1709, 0]
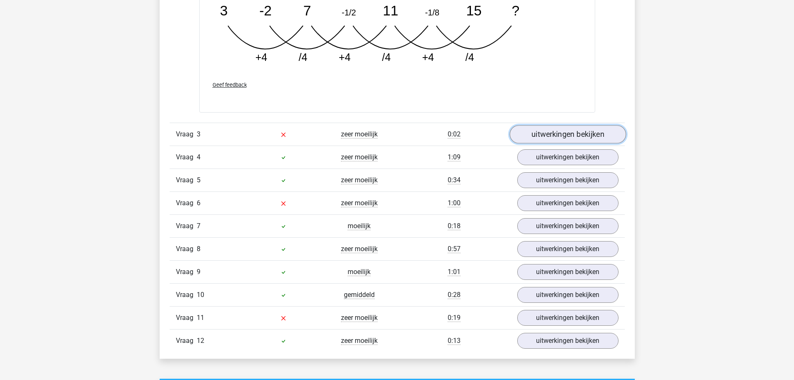
click at [549, 138] on link "uitwerkingen bekijken" at bounding box center [567, 134] width 116 height 18
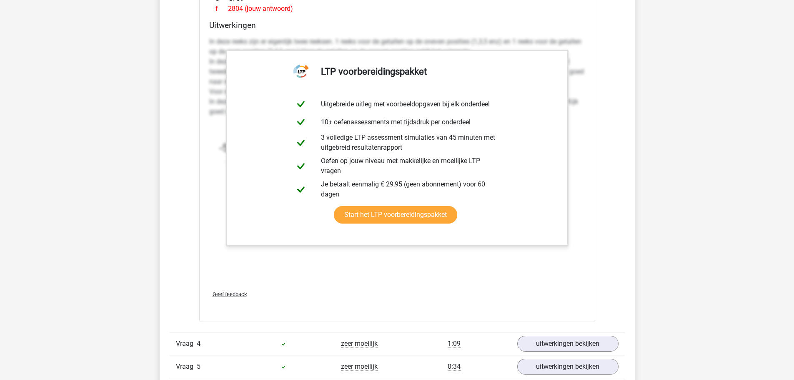
scroll to position [2126, 0]
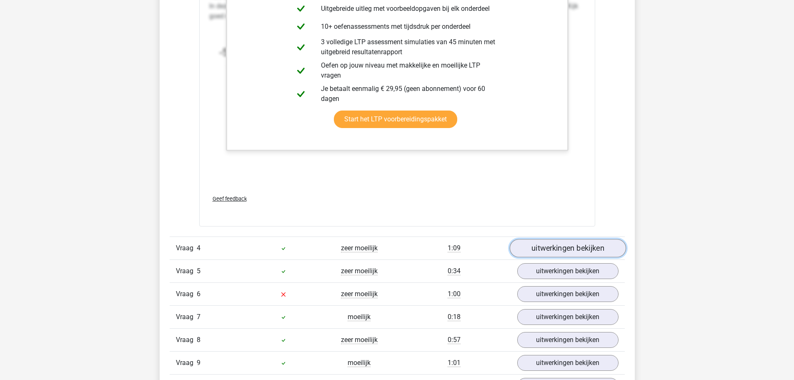
click at [563, 252] on link "uitwerkingen bekijken" at bounding box center [567, 248] width 116 height 18
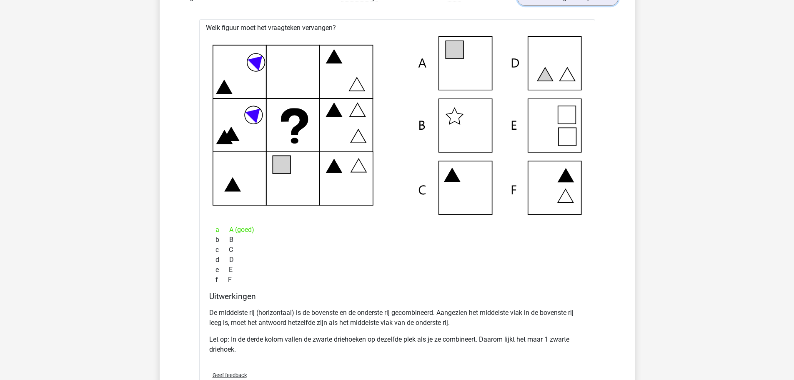
scroll to position [2542, 0]
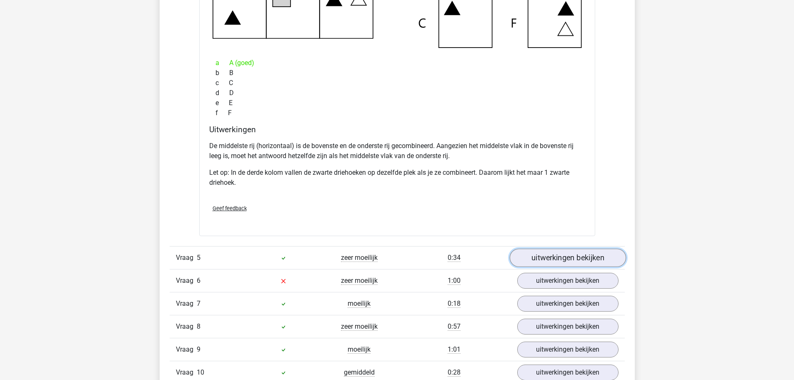
click at [561, 262] on link "uitwerkingen bekijken" at bounding box center [567, 257] width 116 height 18
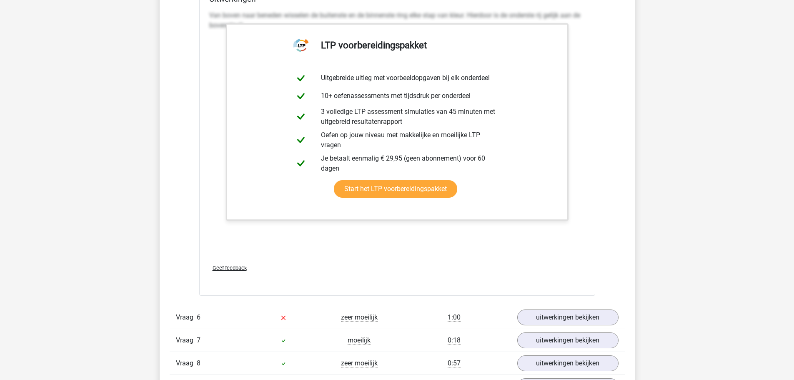
scroll to position [3126, 0]
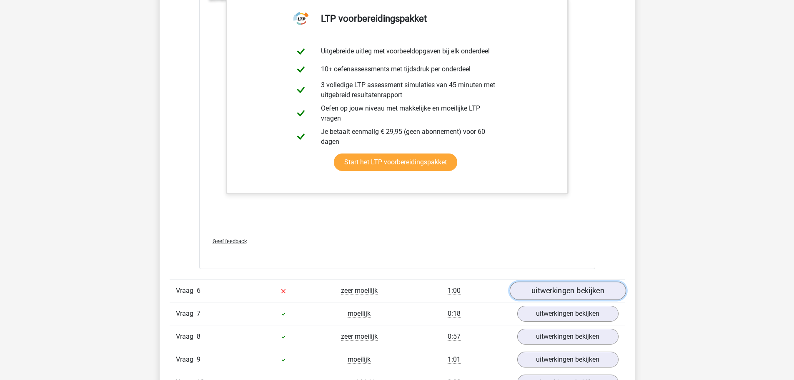
click at [558, 290] on link "uitwerkingen bekijken" at bounding box center [567, 291] width 116 height 18
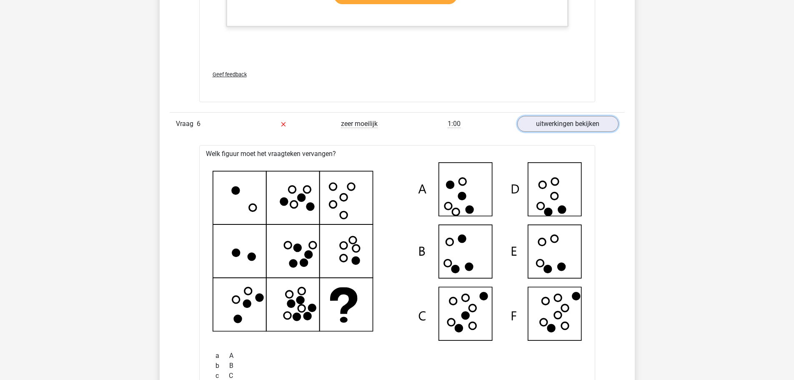
scroll to position [3501, 0]
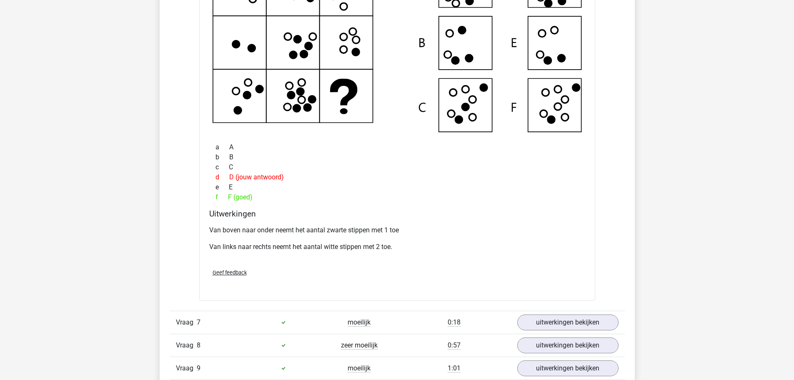
click at [563, 313] on div "Vraag 7 moeilijk 0:18 uitwerkingen bekijken" at bounding box center [397, 321] width 455 height 23
click at [563, 320] on link "uitwerkingen bekijken" at bounding box center [567, 322] width 116 height 18
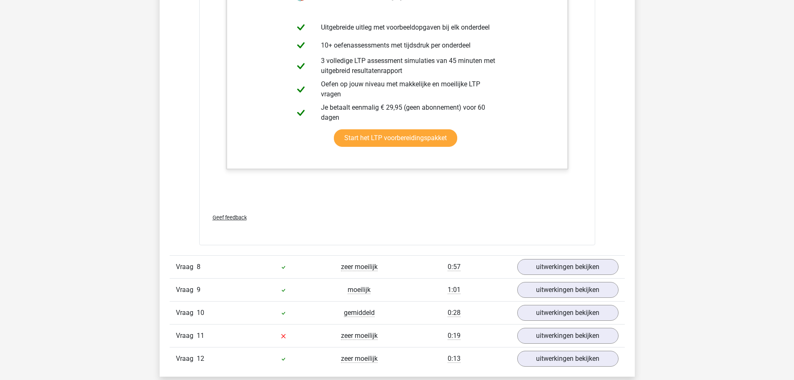
scroll to position [4126, 0]
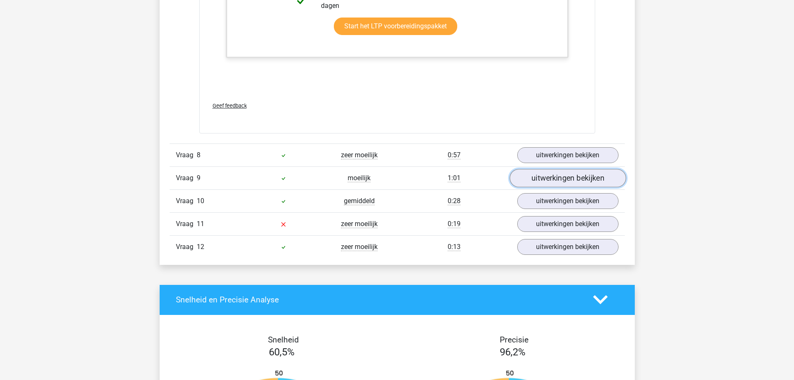
click at [572, 183] on link "uitwerkingen bekijken" at bounding box center [567, 178] width 116 height 18
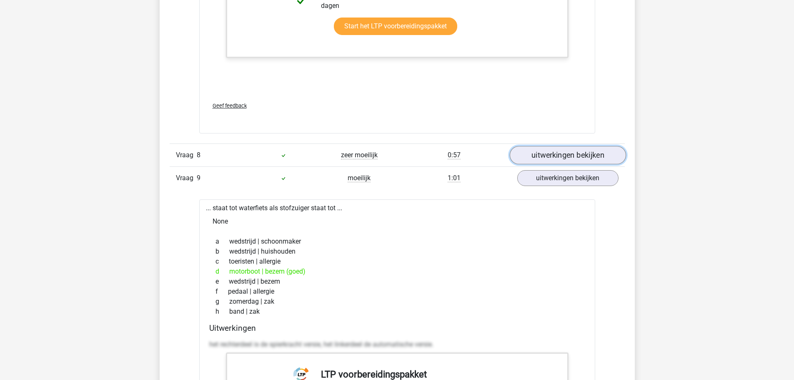
click at [571, 154] on link "uitwerkingen bekijken" at bounding box center [567, 155] width 116 height 18
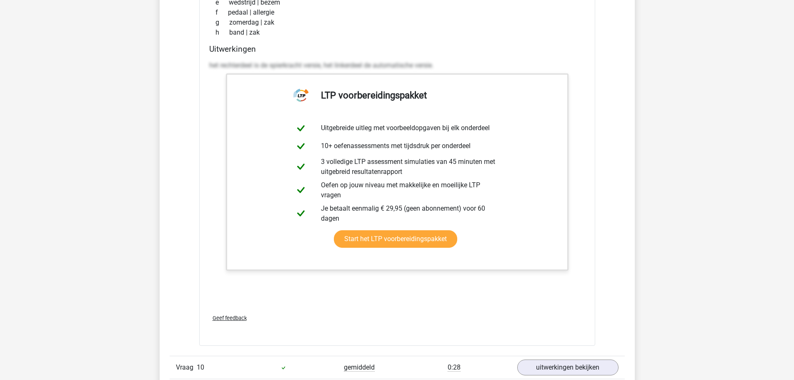
scroll to position [4709, 0]
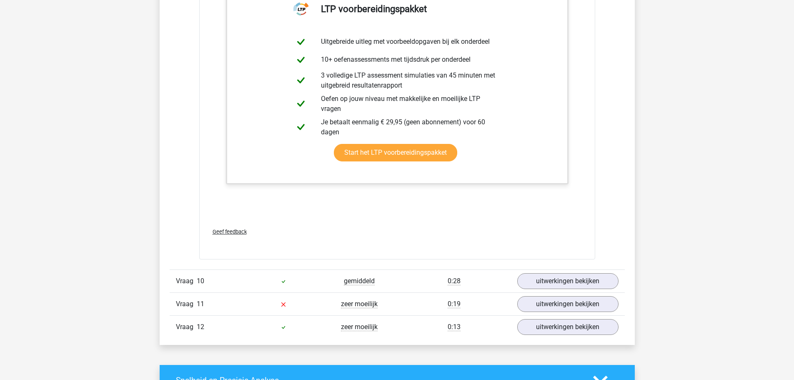
click at [570, 270] on div "Vraag 10 gemiddeld 0:28 uitwerkingen bekijken" at bounding box center [397, 280] width 455 height 23
click at [567, 278] on link "uitwerkingen bekijken" at bounding box center [567, 281] width 116 height 18
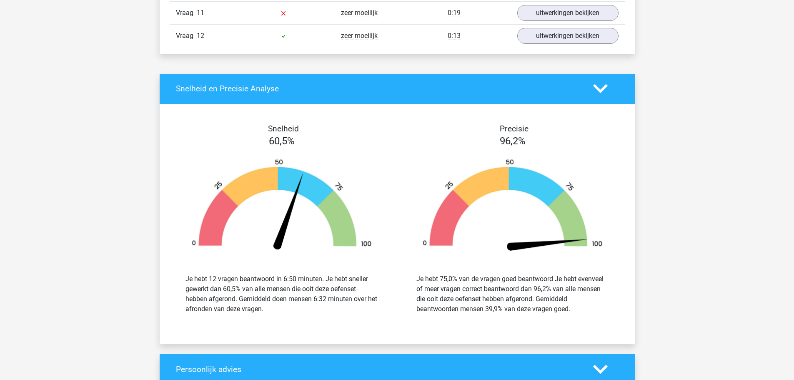
scroll to position [5751, 0]
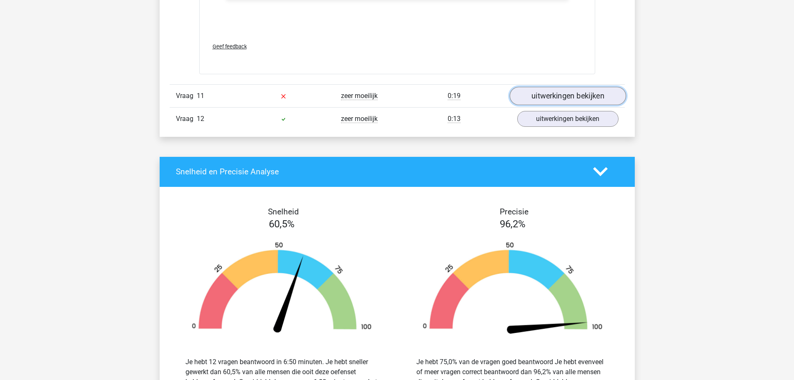
click at [563, 98] on link "uitwerkingen bekijken" at bounding box center [567, 96] width 116 height 18
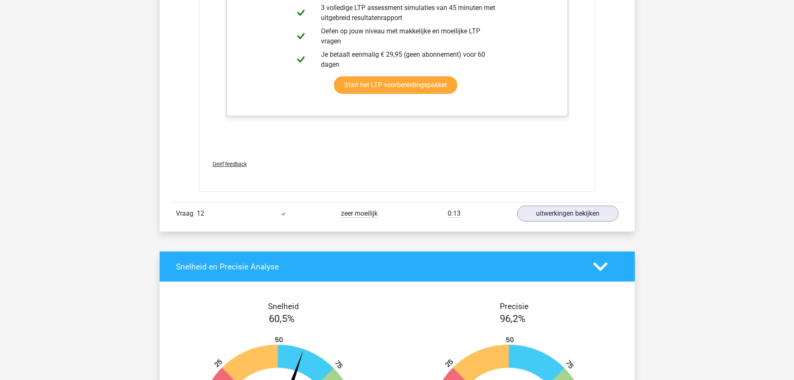
scroll to position [6627, 0]
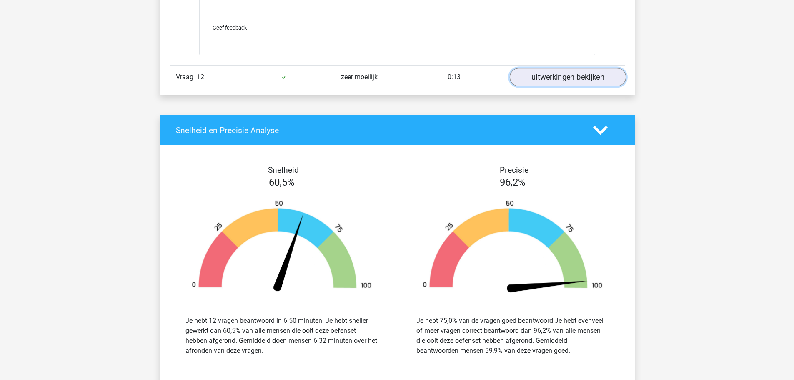
drag, startPoint x: 561, startPoint y: 74, endPoint x: 565, endPoint y: 79, distance: 6.5
click at [561, 74] on link "uitwerkingen bekijken" at bounding box center [567, 77] width 116 height 18
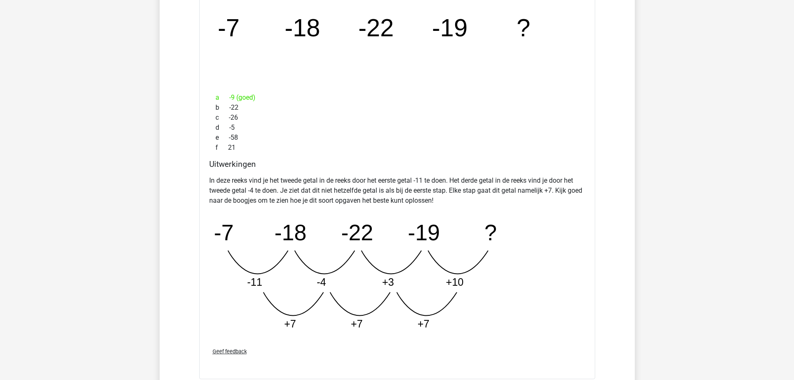
scroll to position [0, 0]
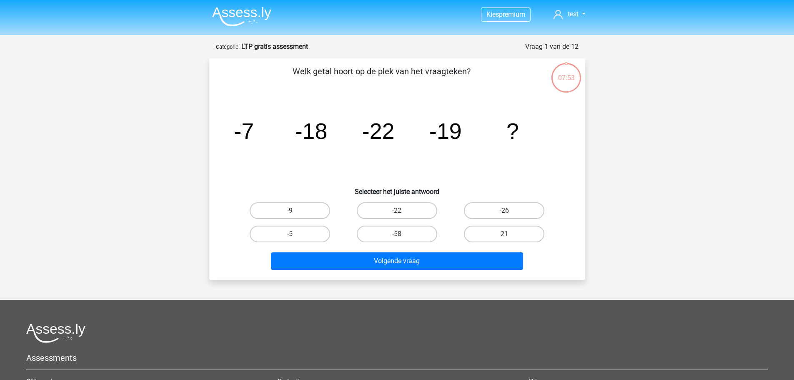
click at [298, 216] on label "-9" at bounding box center [290, 210] width 80 height 17
click at [295, 216] on input "-9" at bounding box center [292, 212] width 5 height 5
radio input "true"
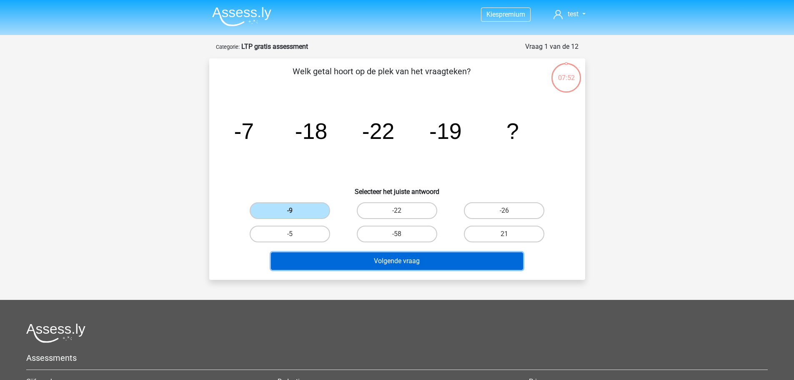
click at [350, 260] on button "Volgende vraag" at bounding box center [397, 261] width 252 height 18
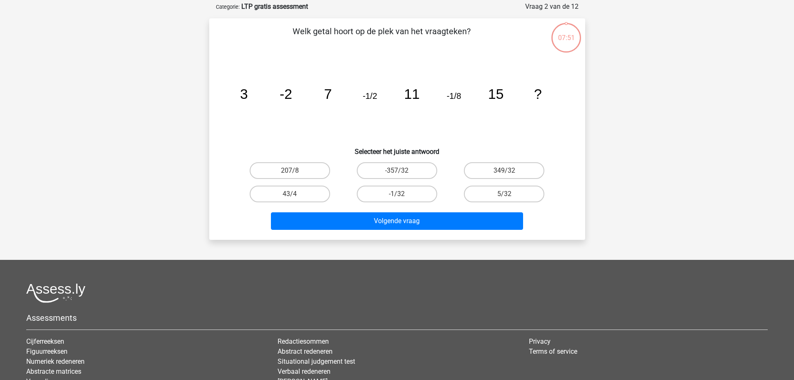
scroll to position [42, 0]
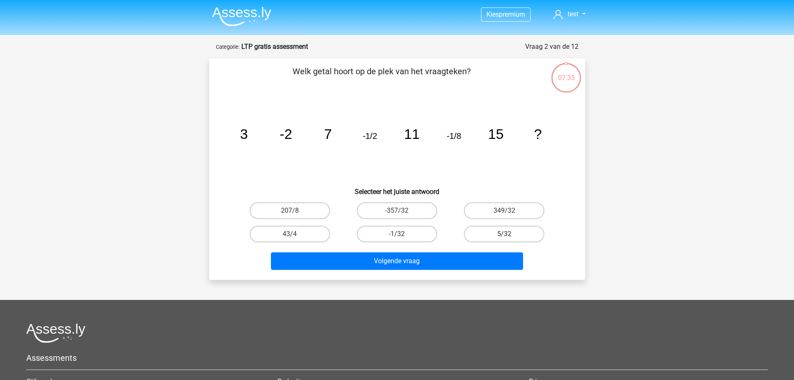
click at [512, 237] on label "5/32" at bounding box center [504, 233] width 80 height 17
click at [510, 237] on input "5/32" at bounding box center [506, 236] width 5 height 5
radio input "true"
click at [417, 235] on label "-1/32" at bounding box center [397, 233] width 80 height 17
click at [402, 235] on input "-1/32" at bounding box center [399, 236] width 5 height 5
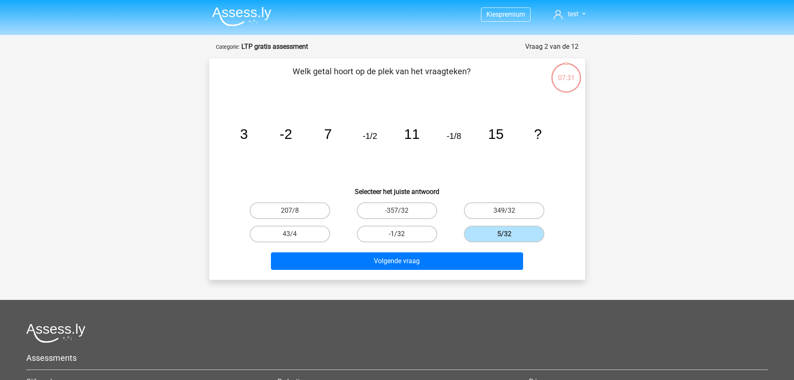
radio input "true"
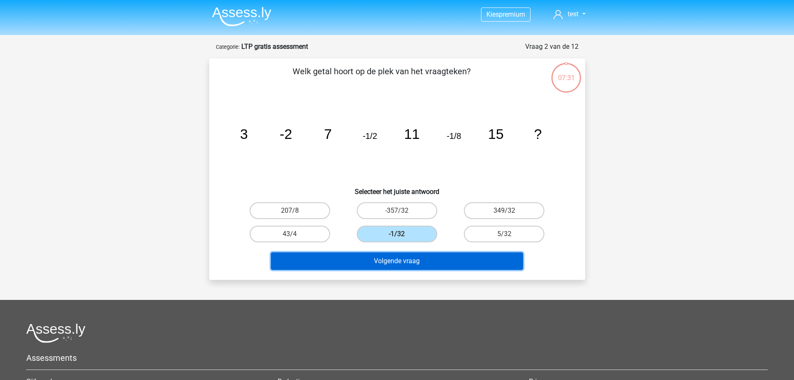
click at [424, 258] on button "Volgende vraag" at bounding box center [397, 261] width 252 height 18
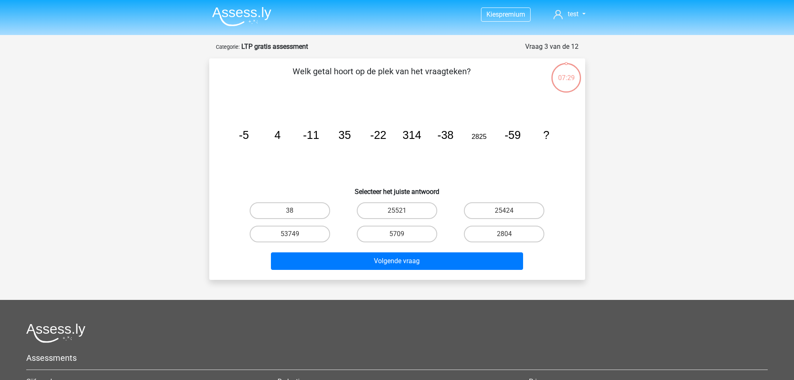
scroll to position [42, 0]
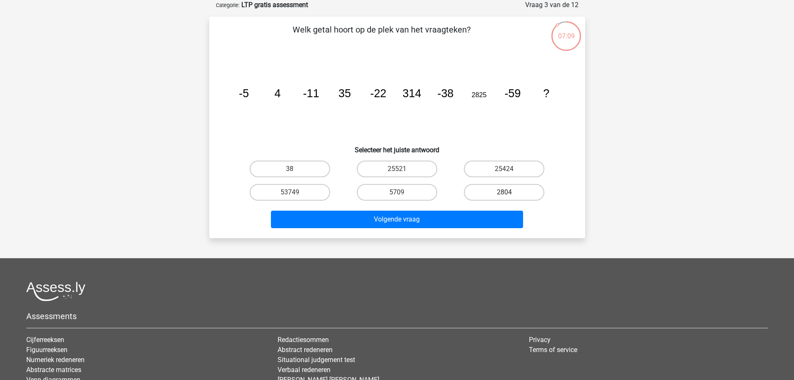
click at [519, 189] on label "2804" at bounding box center [504, 192] width 80 height 17
click at [510, 192] on input "2804" at bounding box center [506, 194] width 5 height 5
radio input "true"
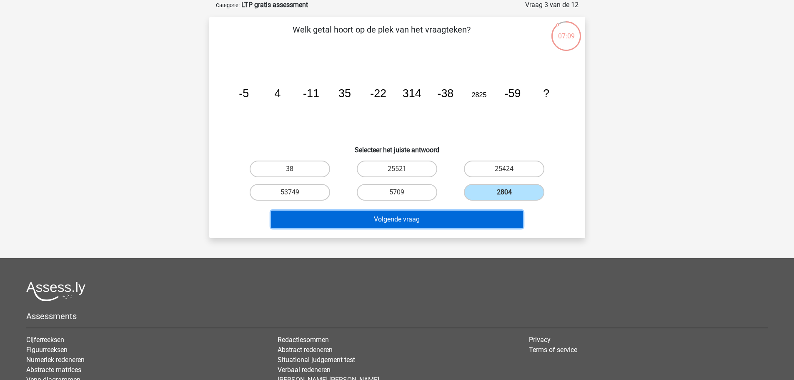
click at [503, 216] on button "Volgende vraag" at bounding box center [397, 219] width 252 height 18
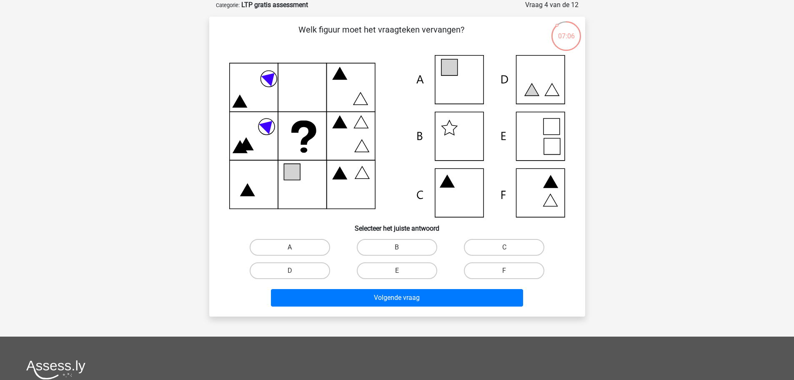
click at [311, 253] on label "A" at bounding box center [290, 247] width 80 height 17
click at [295, 253] on input "A" at bounding box center [292, 249] width 5 height 5
radio input "true"
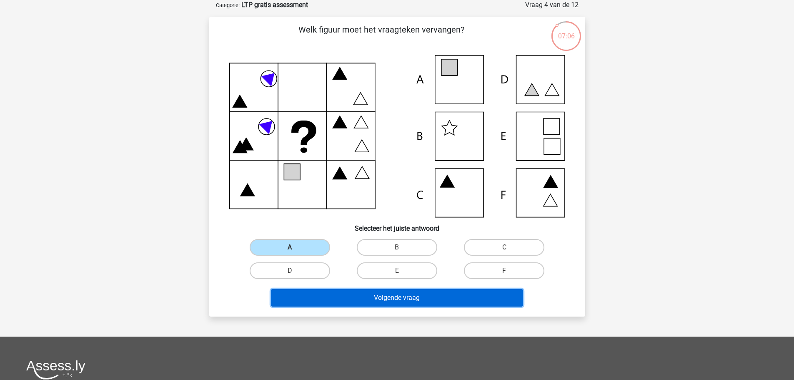
click at [360, 296] on button "Volgende vraag" at bounding box center [397, 298] width 252 height 18
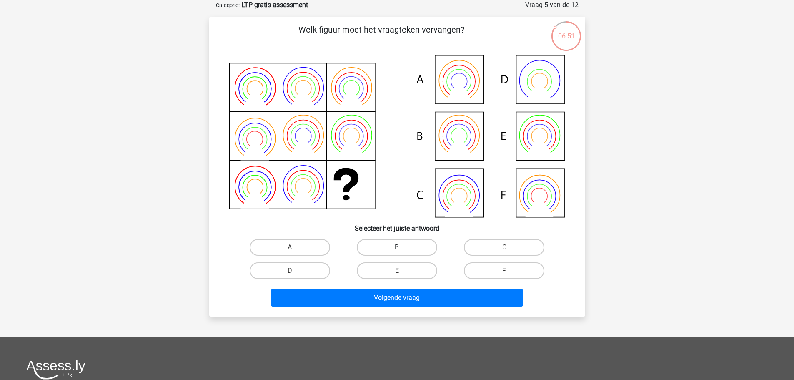
click at [410, 244] on label "B" at bounding box center [397, 247] width 80 height 17
click at [402, 247] on input "B" at bounding box center [399, 249] width 5 height 5
radio input "true"
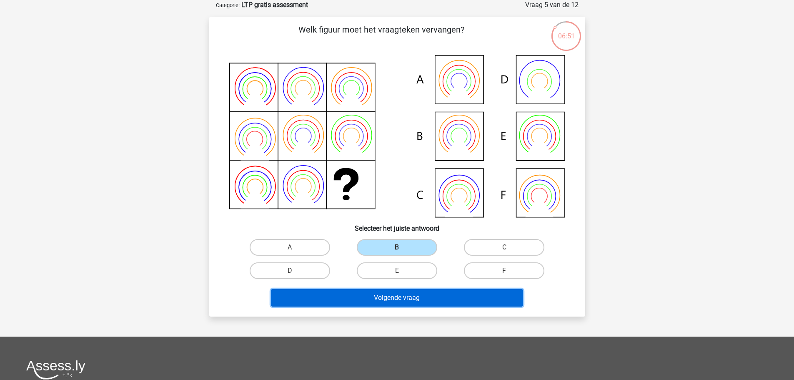
click at [415, 290] on button "Volgende vraag" at bounding box center [397, 298] width 252 height 18
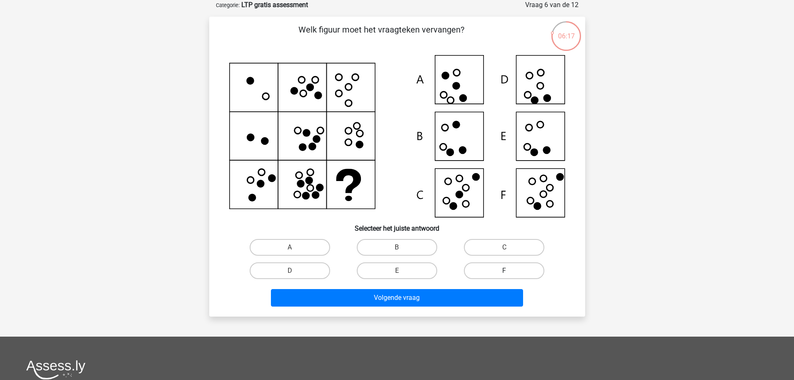
click at [482, 270] on label "F" at bounding box center [504, 270] width 80 height 17
click at [504, 270] on input "F" at bounding box center [506, 272] width 5 height 5
radio input "true"
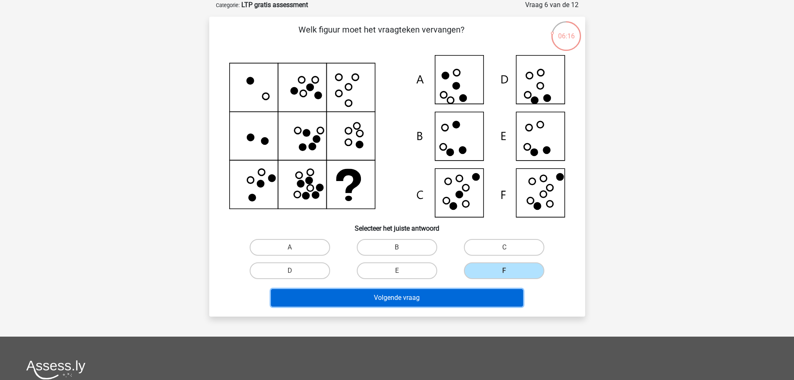
click at [469, 301] on button "Volgende vraag" at bounding box center [397, 298] width 252 height 18
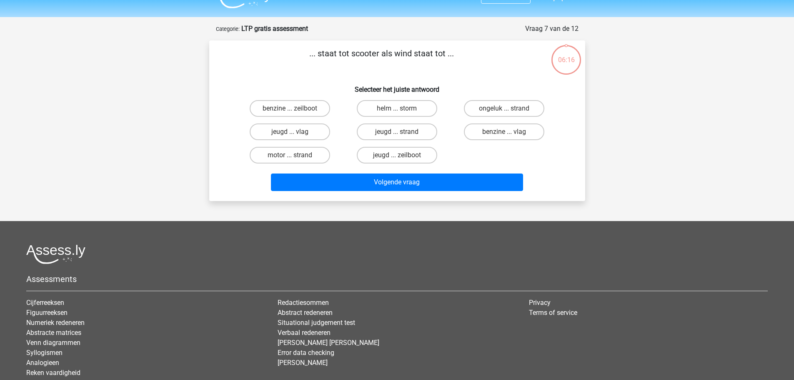
scroll to position [0, 0]
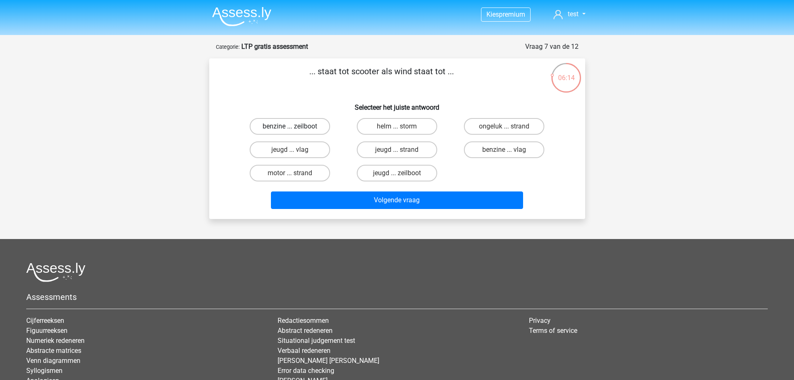
click at [309, 119] on label "benzine ... zeilboot" at bounding box center [290, 126] width 80 height 17
click at [295, 126] on input "benzine ... zeilboot" at bounding box center [292, 128] width 5 height 5
radio input "true"
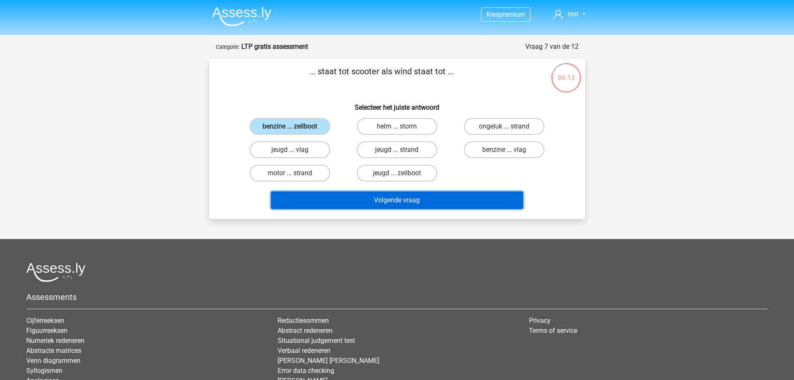
click at [377, 195] on button "Volgende vraag" at bounding box center [397, 200] width 252 height 18
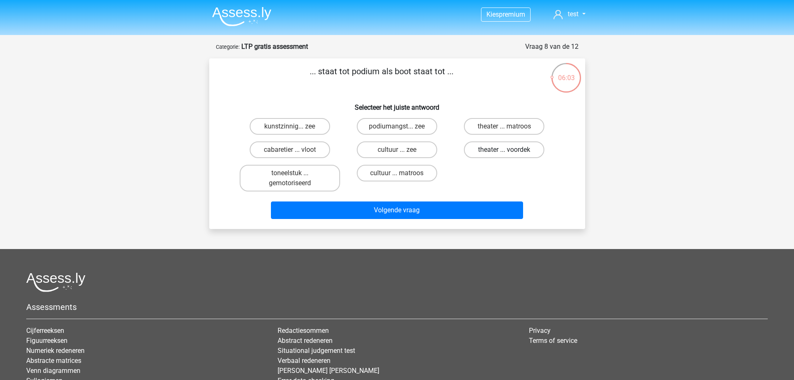
click at [501, 146] on label "theater ... voordek" at bounding box center [504, 149] width 80 height 17
click at [504, 150] on input "theater ... voordek" at bounding box center [506, 152] width 5 height 5
radio input "true"
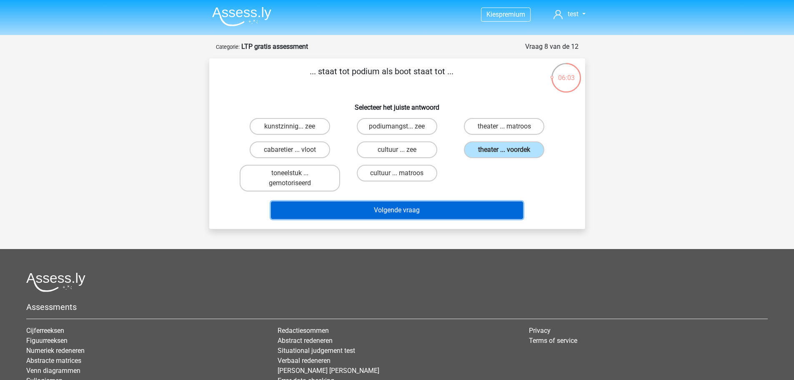
click at [471, 209] on button "Volgende vraag" at bounding box center [397, 210] width 252 height 18
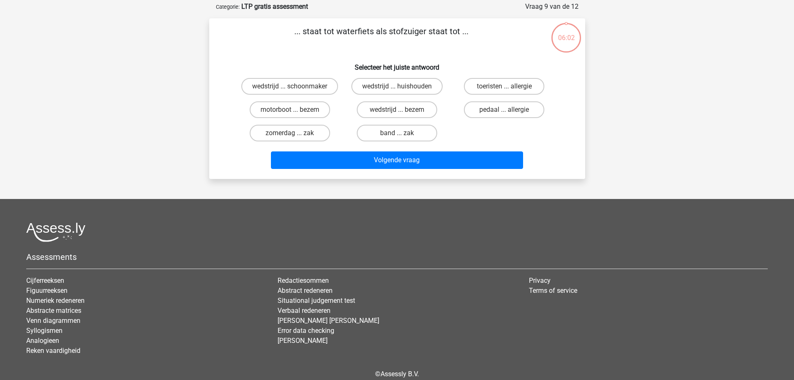
scroll to position [42, 0]
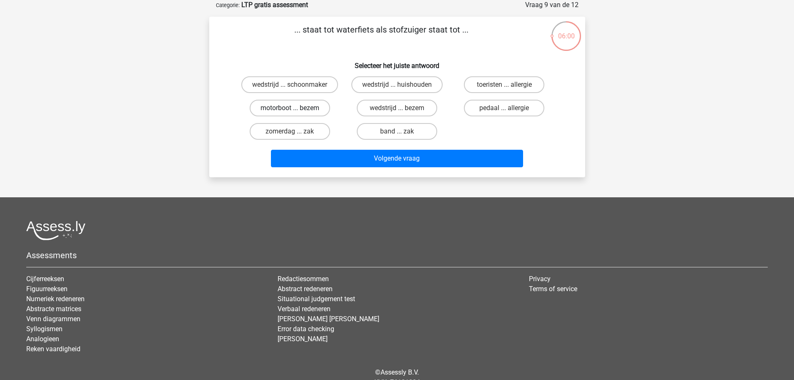
click at [304, 109] on label "motorboot ... bezem" at bounding box center [290, 108] width 80 height 17
click at [295, 109] on input "motorboot ... bezem" at bounding box center [292, 110] width 5 height 5
radio input "true"
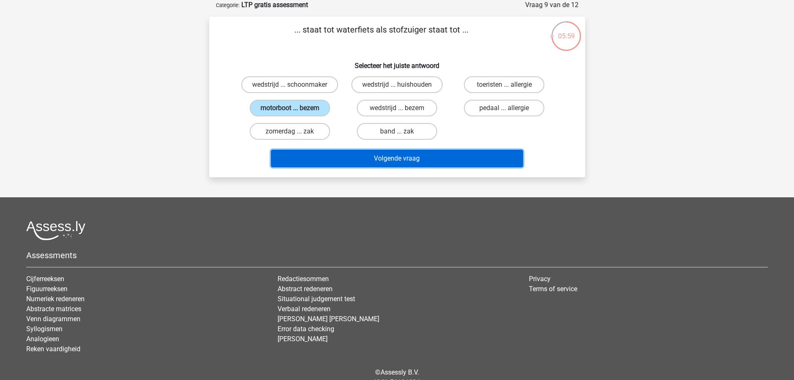
click at [375, 157] on button "Volgende vraag" at bounding box center [397, 159] width 252 height 18
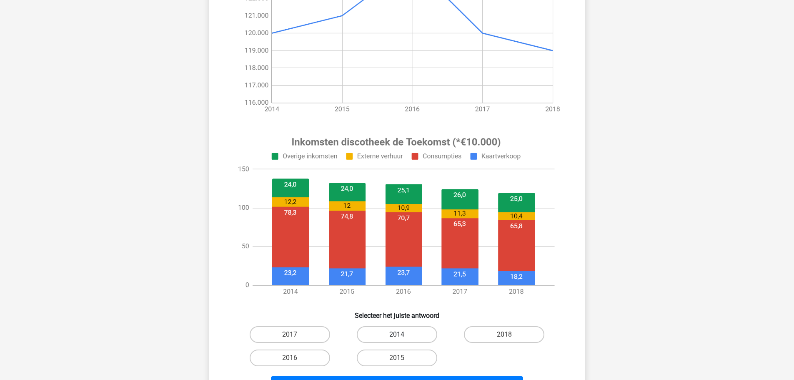
scroll to position [250, 0]
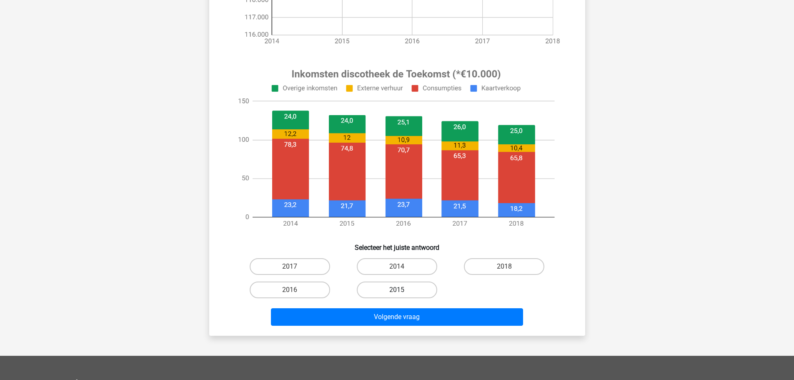
drag, startPoint x: 390, startPoint y: 265, endPoint x: 396, endPoint y: 286, distance: 22.0
click at [390, 264] on label "2014" at bounding box center [397, 266] width 80 height 17
click at [397, 266] on input "2014" at bounding box center [399, 268] width 5 height 5
radio input "true"
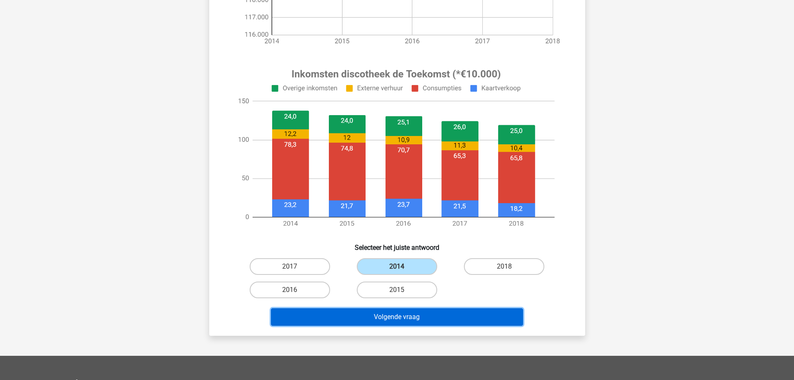
click at [398, 319] on button "Volgende vraag" at bounding box center [397, 317] width 252 height 18
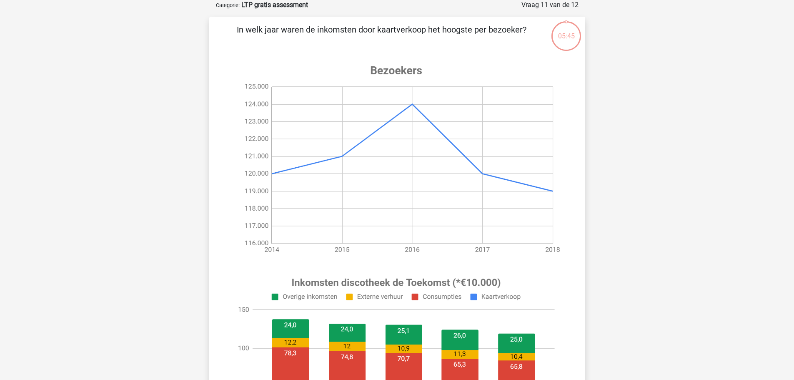
scroll to position [292, 0]
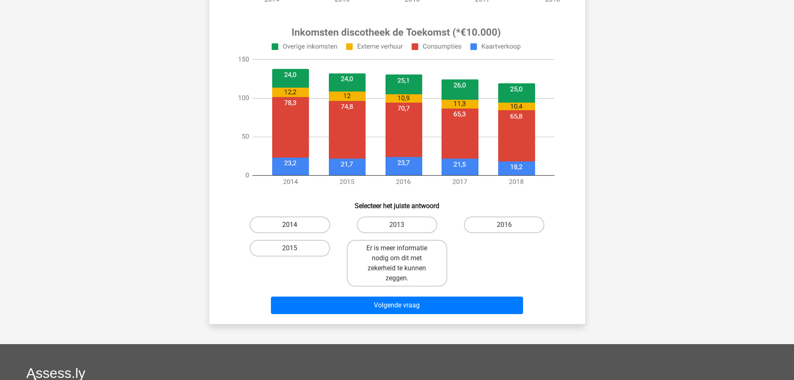
click at [300, 223] on label "2014" at bounding box center [290, 224] width 80 height 17
click at [295, 225] on input "2014" at bounding box center [292, 227] width 5 height 5
radio input "true"
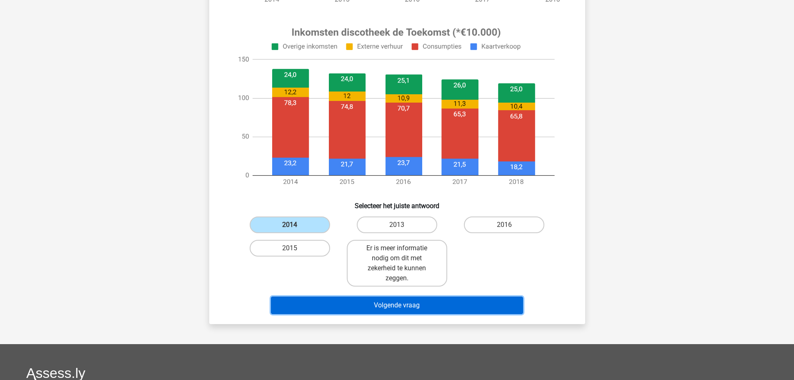
click at [383, 312] on button "Volgende vraag" at bounding box center [397, 305] width 252 height 18
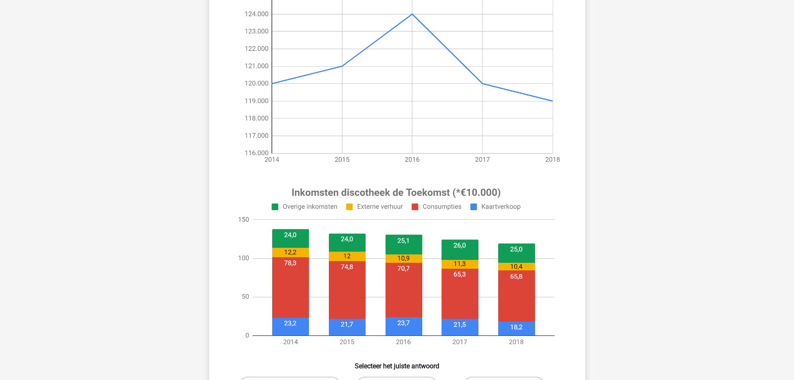
scroll to position [250, 0]
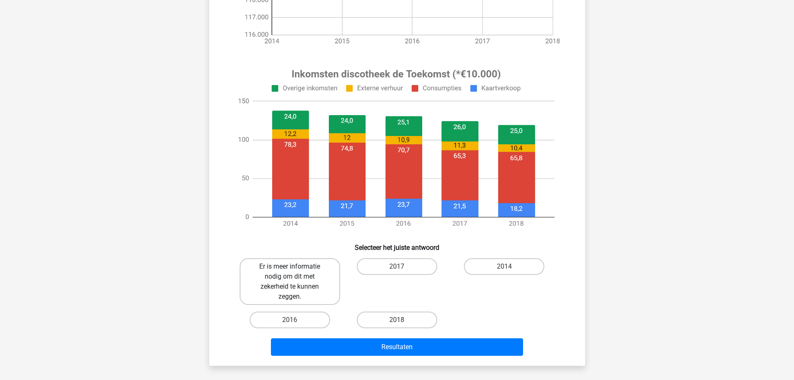
click at [308, 286] on label "Er is meer informatie nodig om dit met zekerheid te kunnen zeggen." at bounding box center [290, 281] width 100 height 47
click at [295, 272] on input "Er is meer informatie nodig om dit met zekerheid te kunnen zeggen." at bounding box center [292, 268] width 5 height 5
radio input "true"
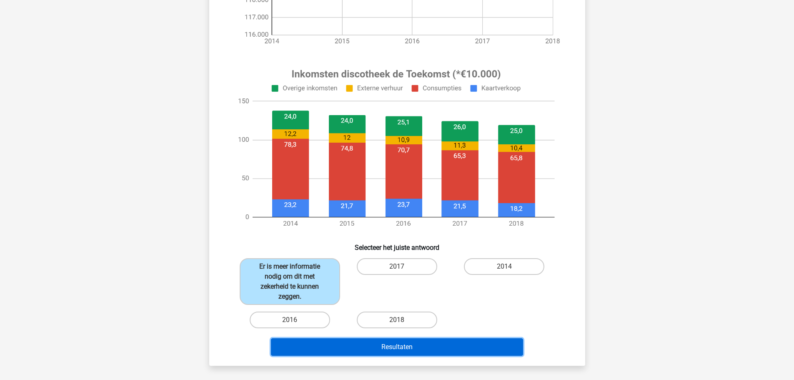
click at [369, 343] on button "Resultaten" at bounding box center [397, 347] width 252 height 18
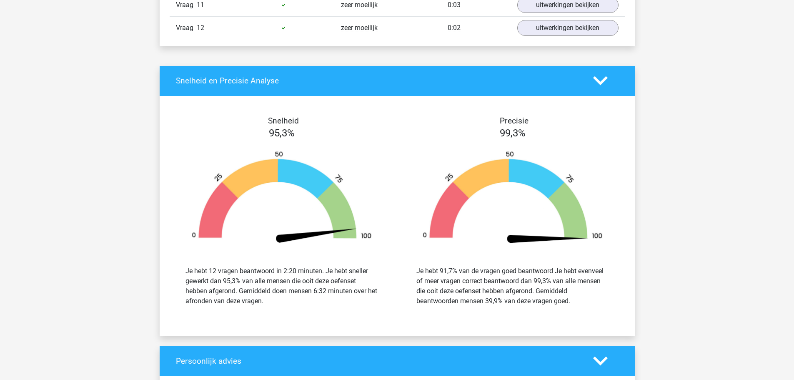
scroll to position [1292, 0]
